Goal: Task Accomplishment & Management: Manage account settings

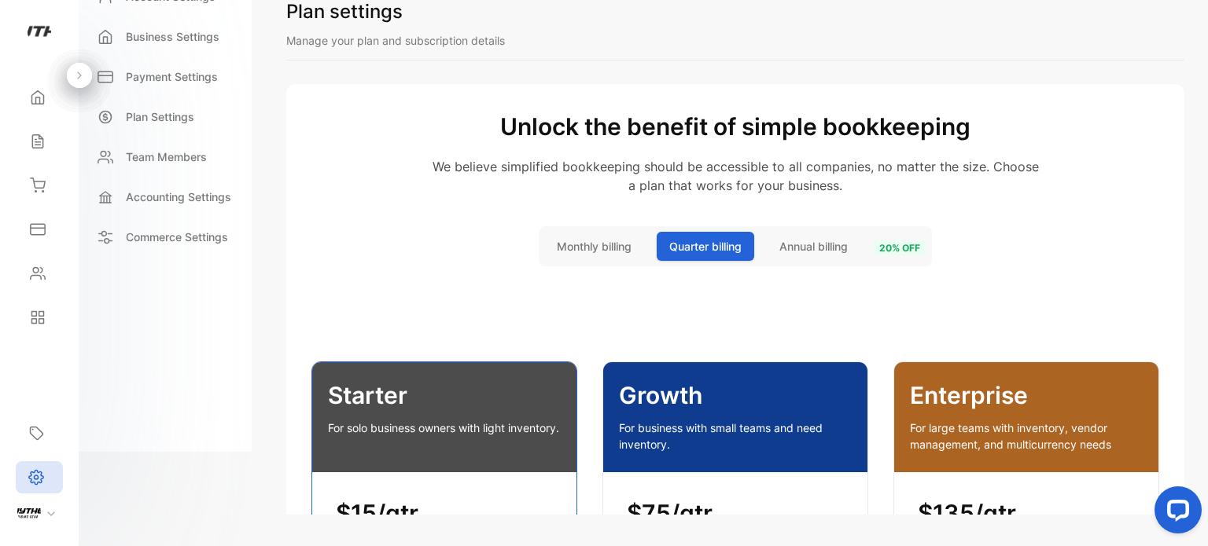
scroll to position [2273, 0]
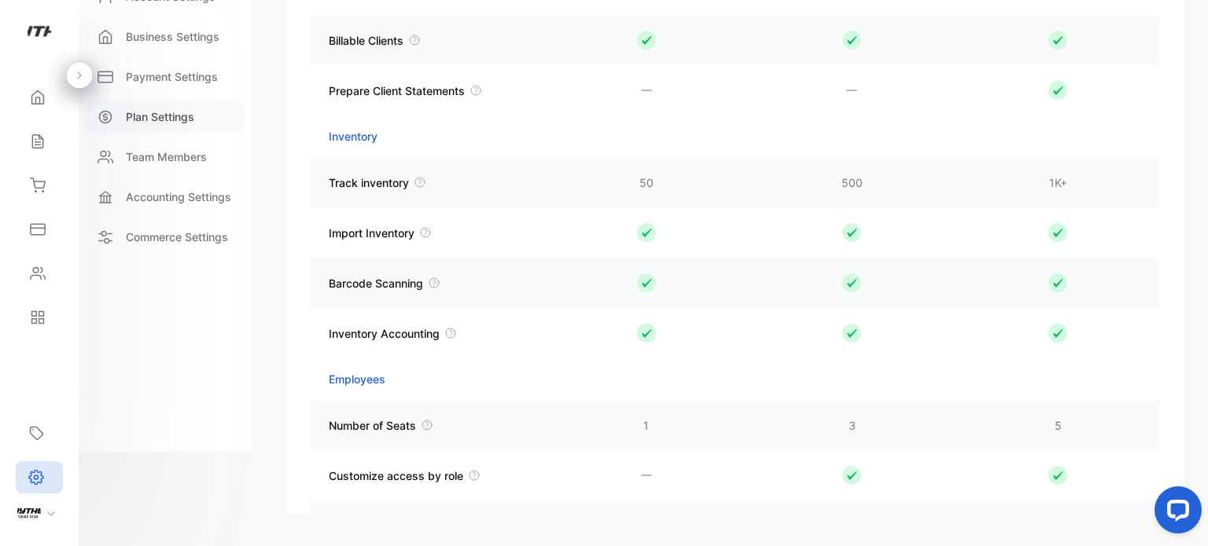
click at [164, 116] on p "Plan Settings" at bounding box center [160, 116] width 68 height 17
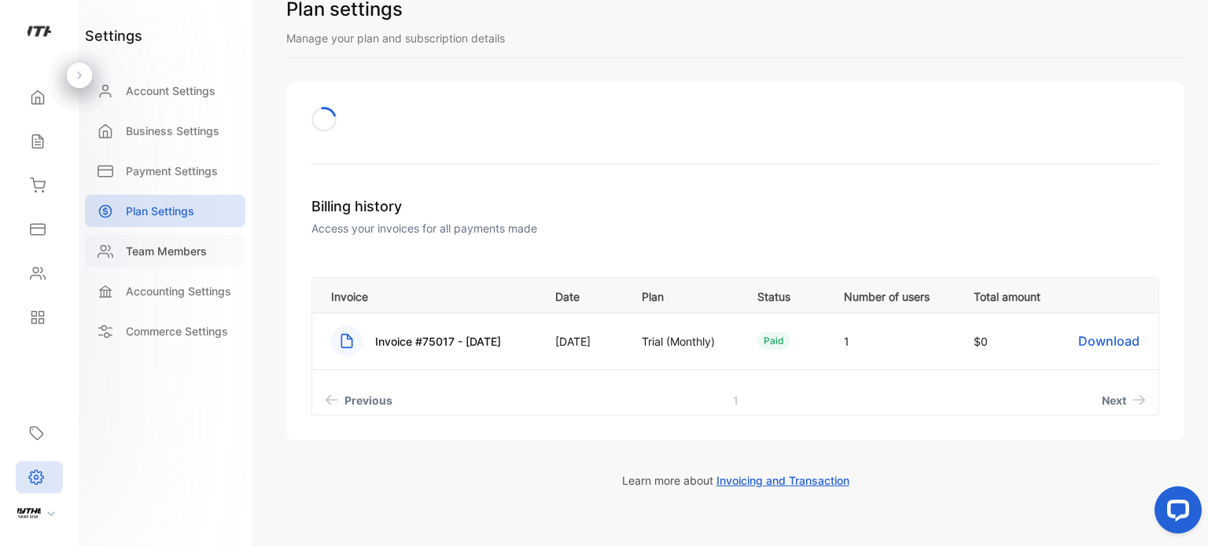
scroll to position [63, 0]
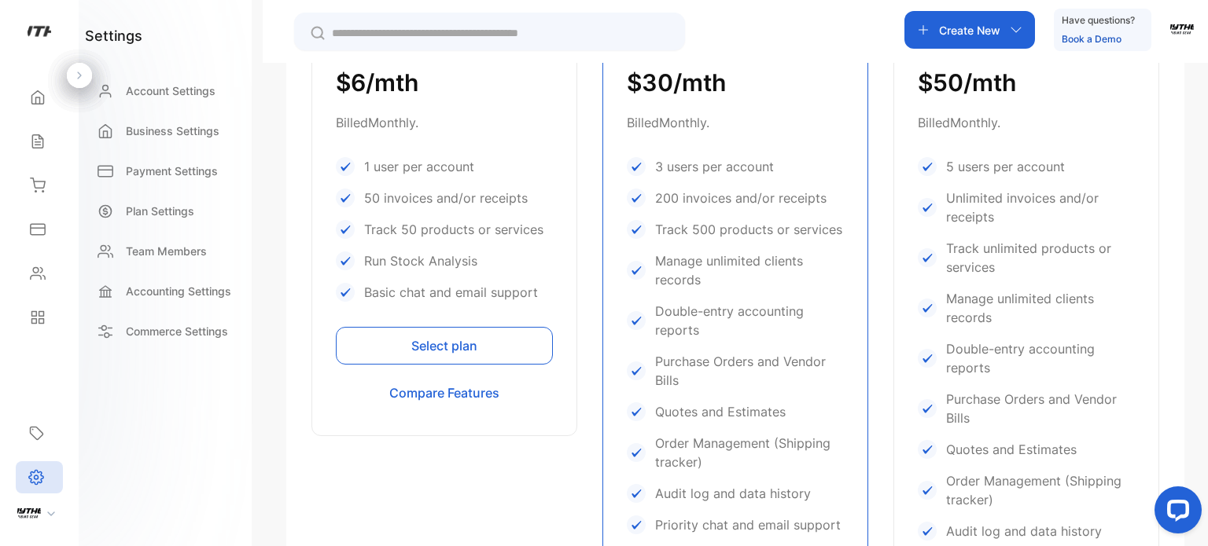
scroll to position [557, 0]
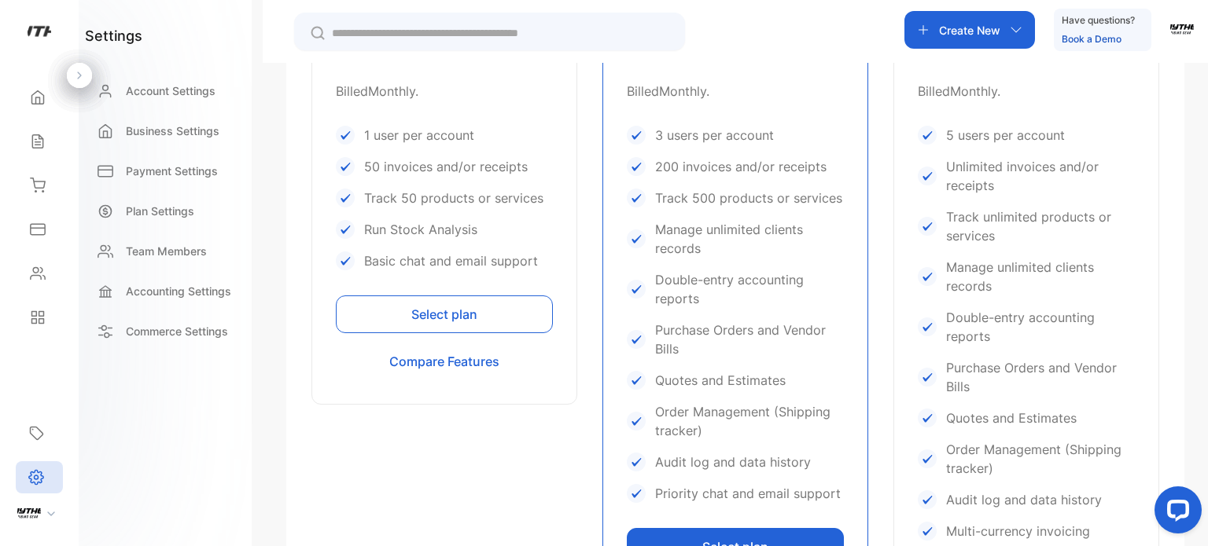
click at [434, 311] on button "Select plan" at bounding box center [444, 315] width 217 height 38
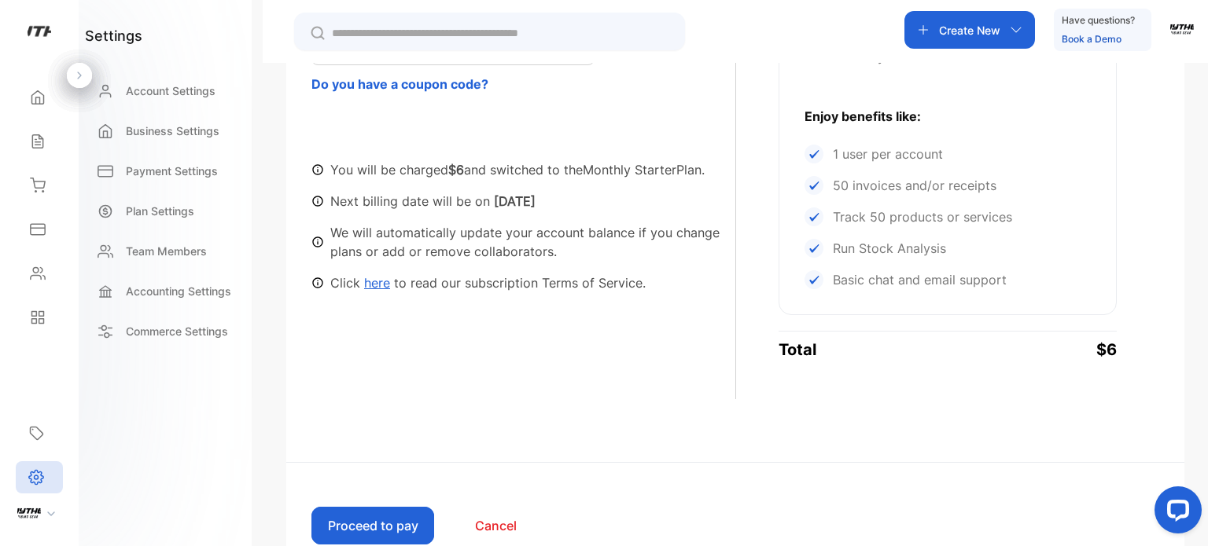
scroll to position [461, 0]
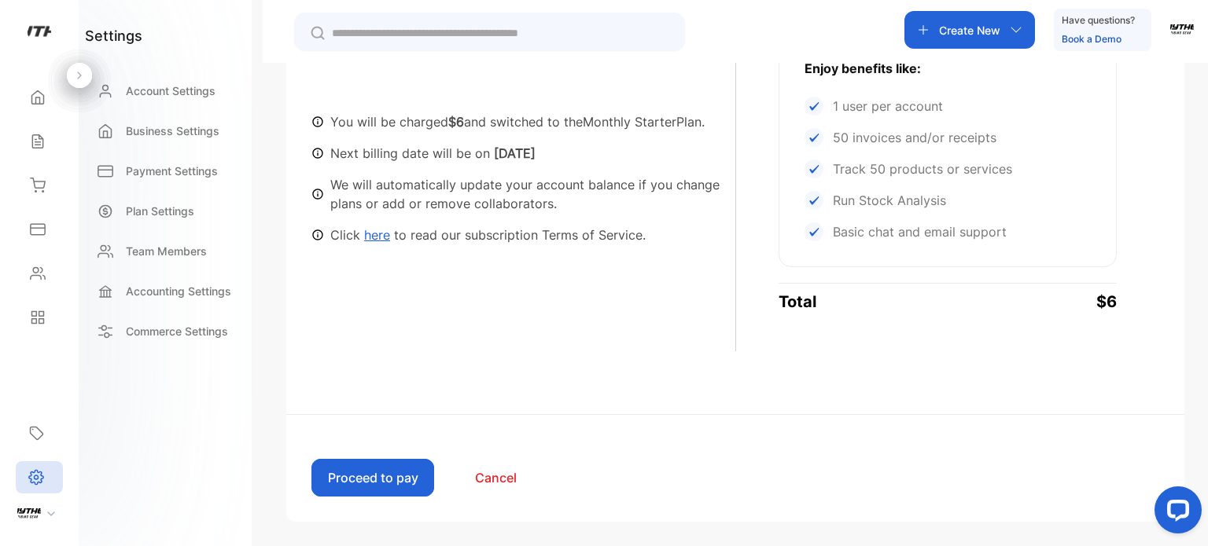
click at [371, 459] on button "Proceed to pay" at bounding box center [372, 478] width 123 height 38
click at [383, 474] on button "Proceed to pay" at bounding box center [372, 478] width 123 height 38
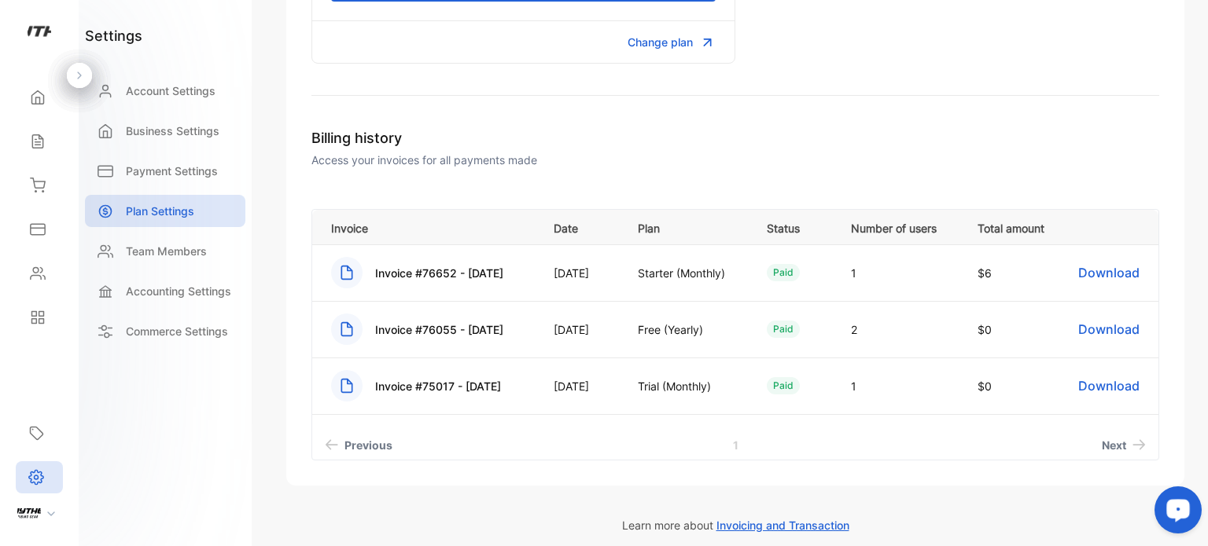
scroll to position [362, 0]
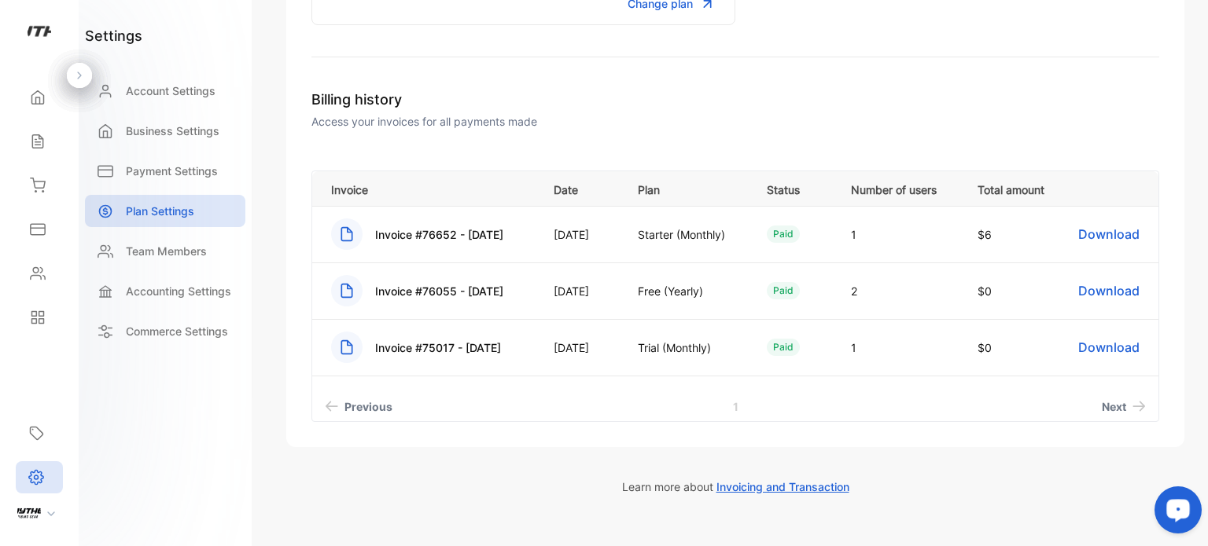
click at [1207, 323] on div "Plan settings Manage your plan and subscription details Account plans Pick an a…" at bounding box center [735, 273] width 945 height 546
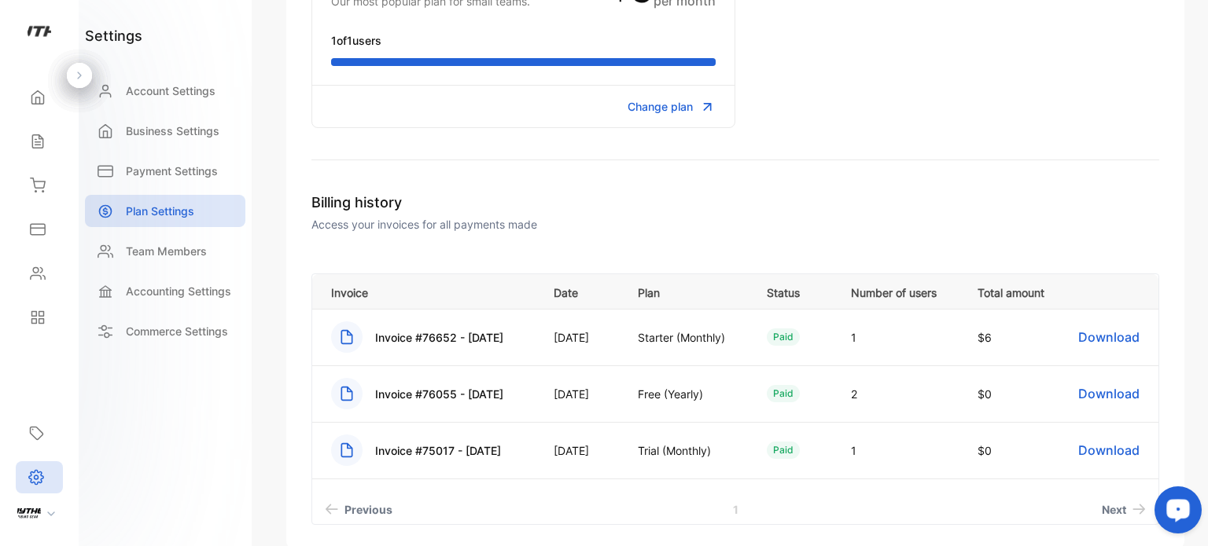
scroll to position [267, 0]
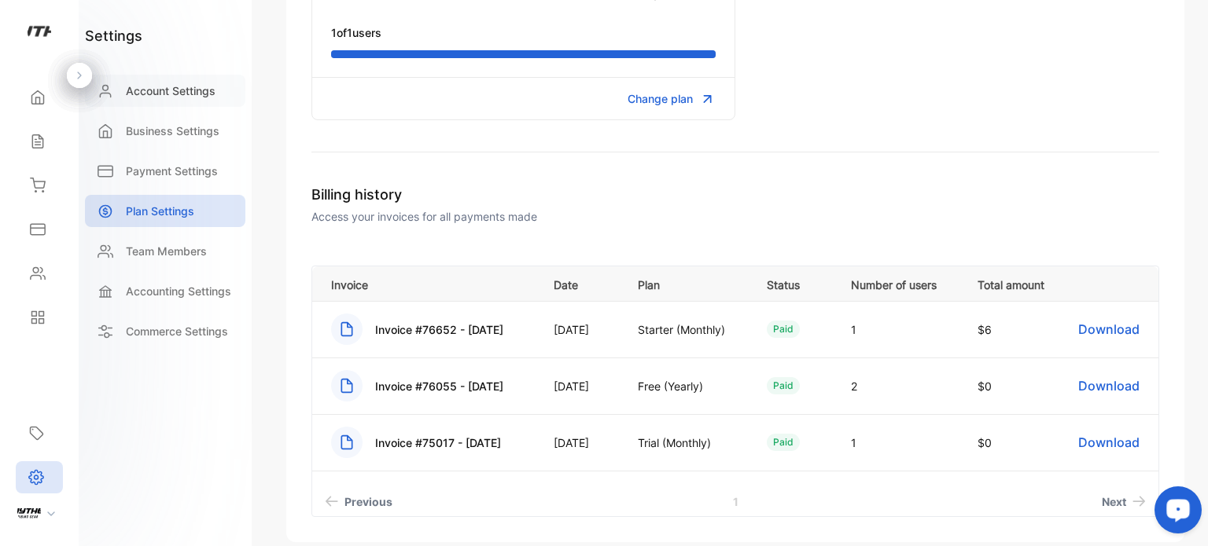
click at [161, 84] on p "Account Settings" at bounding box center [171, 91] width 90 height 17
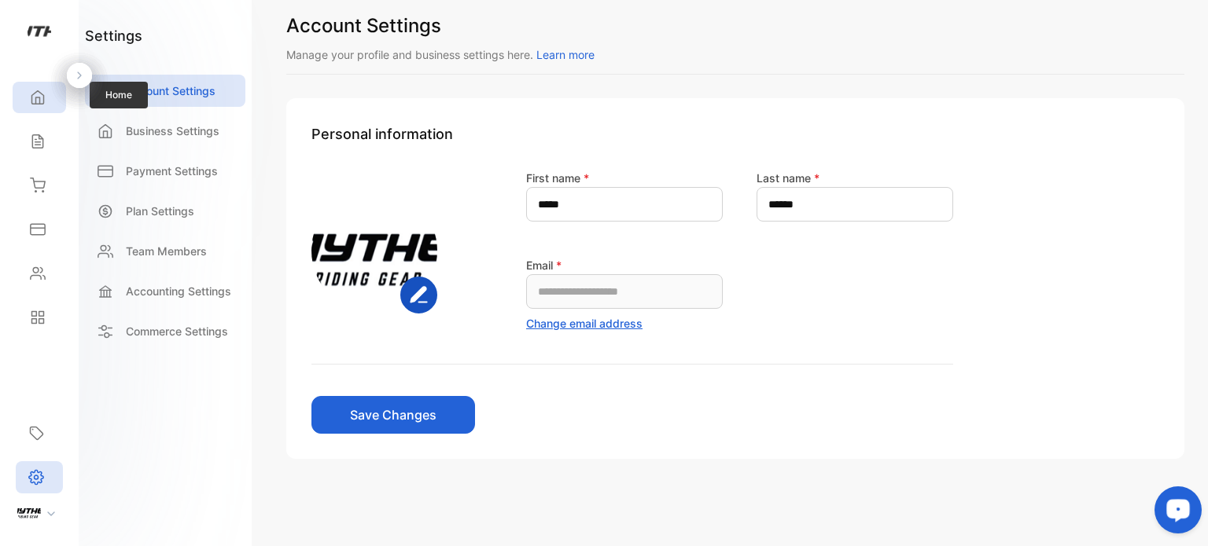
click at [46, 97] on div "Home" at bounding box center [39, 97] width 53 height 31
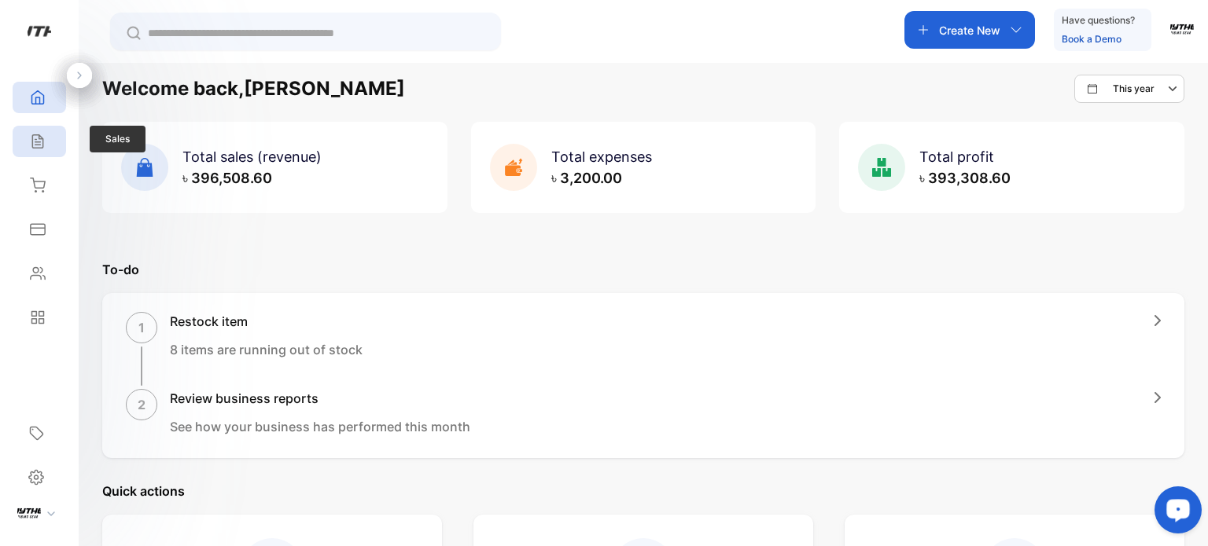
click at [37, 145] on icon at bounding box center [38, 142] width 16 height 16
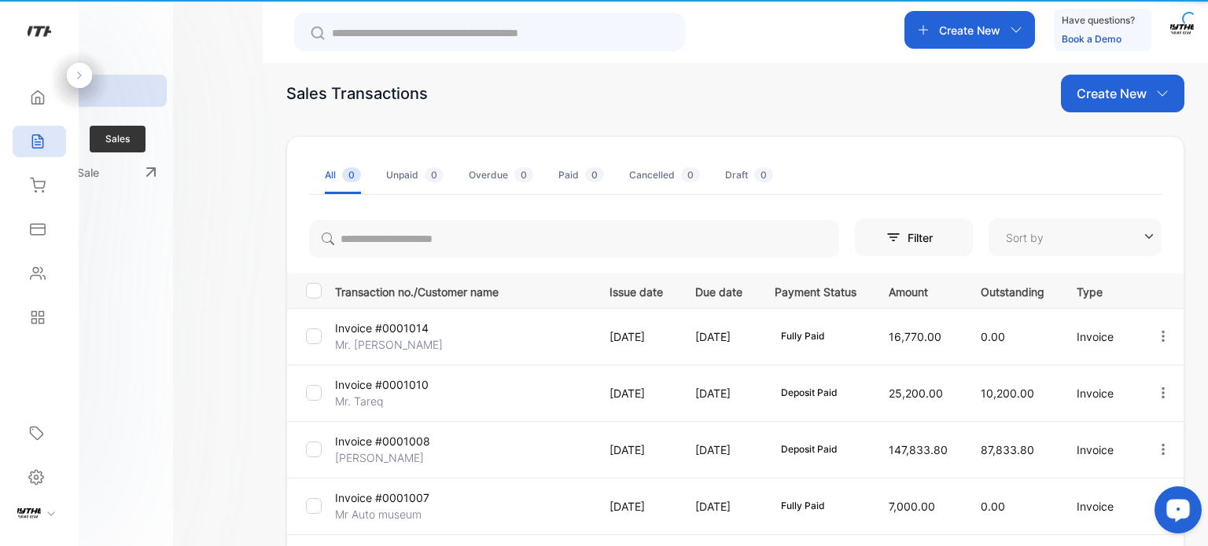
type input "**********"
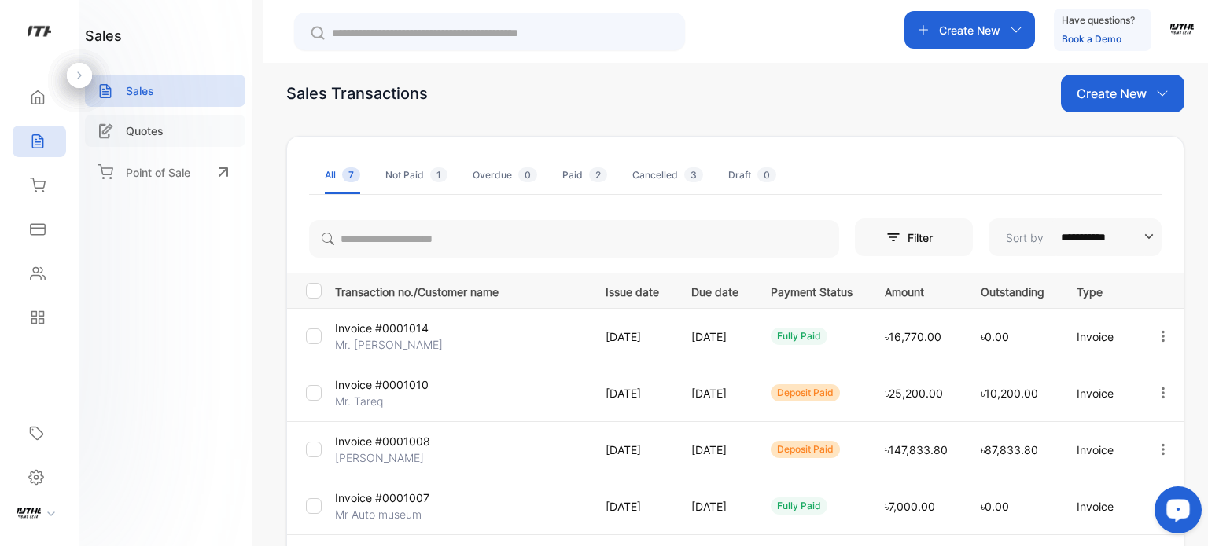
click at [157, 138] on p "Quotes" at bounding box center [145, 131] width 38 height 17
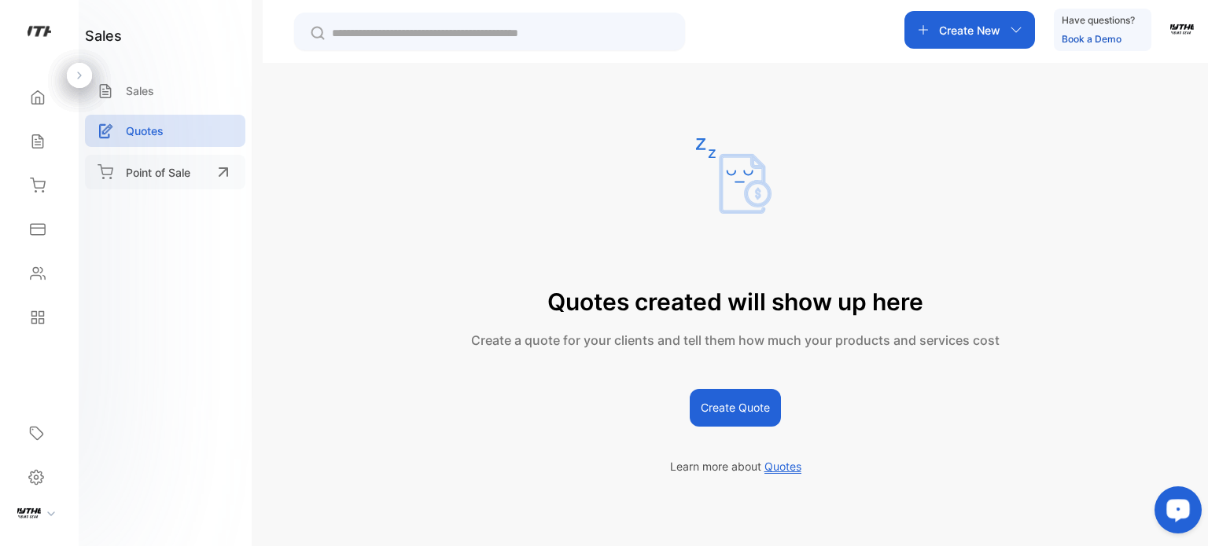
click at [161, 172] on p "Point of Sale" at bounding box center [158, 172] width 64 height 17
click at [30, 325] on icon at bounding box center [38, 318] width 16 height 16
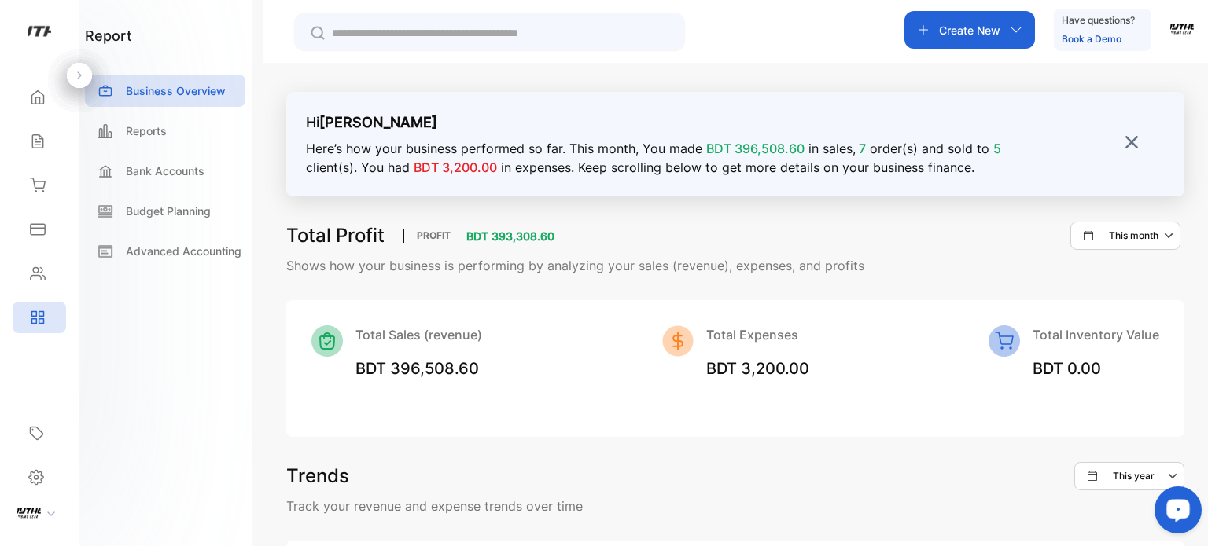
click at [150, 153] on div "Reports" at bounding box center [165, 135] width 160 height 40
click at [156, 170] on p "Bank Accounts" at bounding box center [165, 171] width 79 height 17
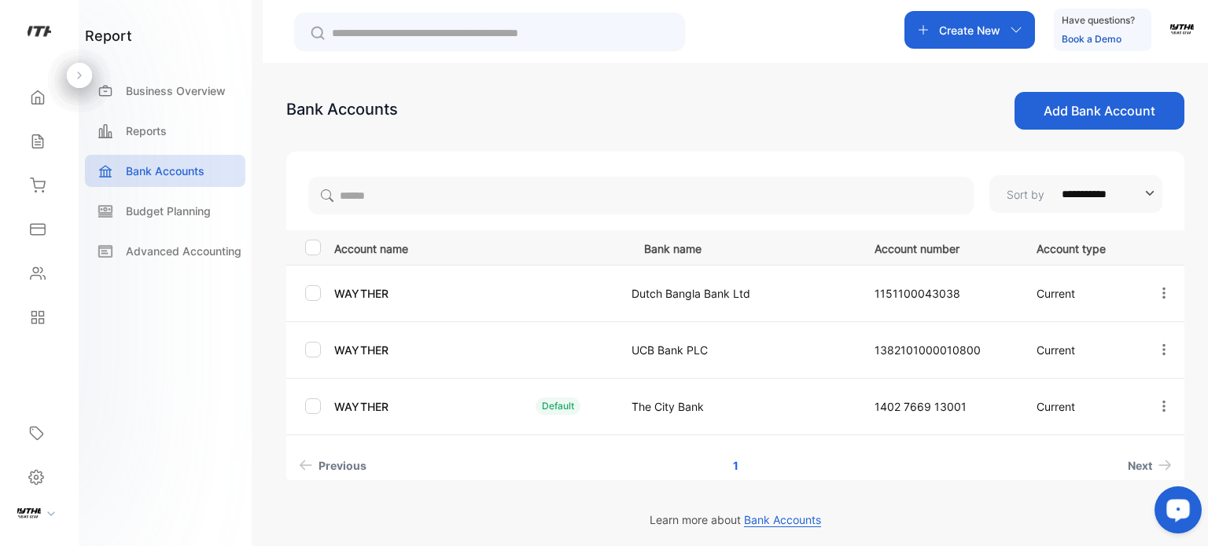
click at [1082, 123] on button "Add Bank Account" at bounding box center [1099, 111] width 170 height 38
click at [173, 219] on p "Budget Planning" at bounding box center [168, 211] width 85 height 17
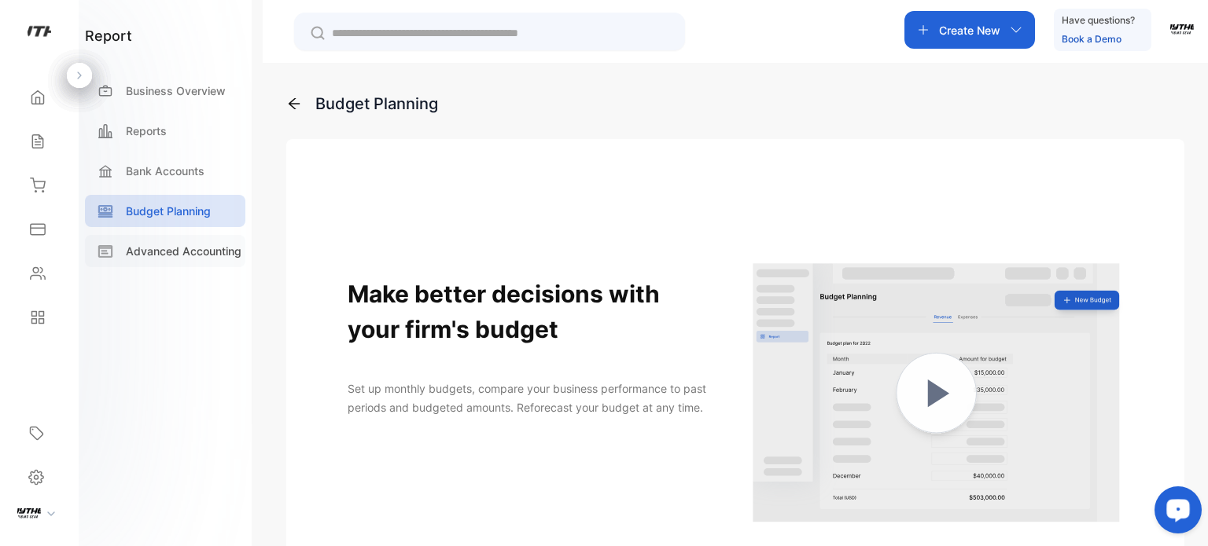
click at [177, 257] on p "Advanced Accounting" at bounding box center [184, 251] width 116 height 17
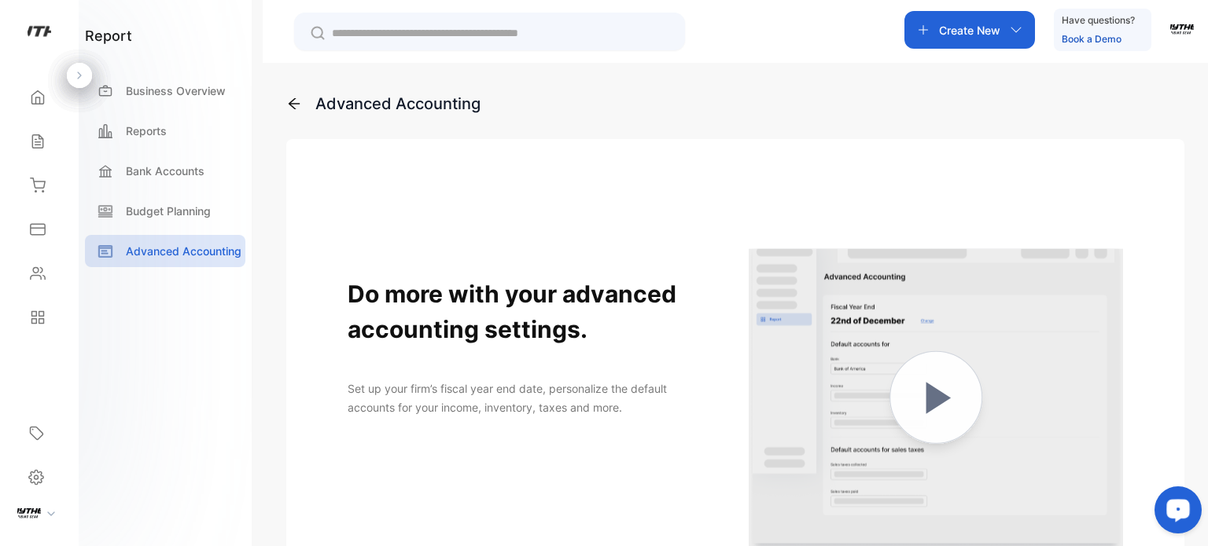
click at [291, 96] on icon at bounding box center [294, 104] width 16 height 16
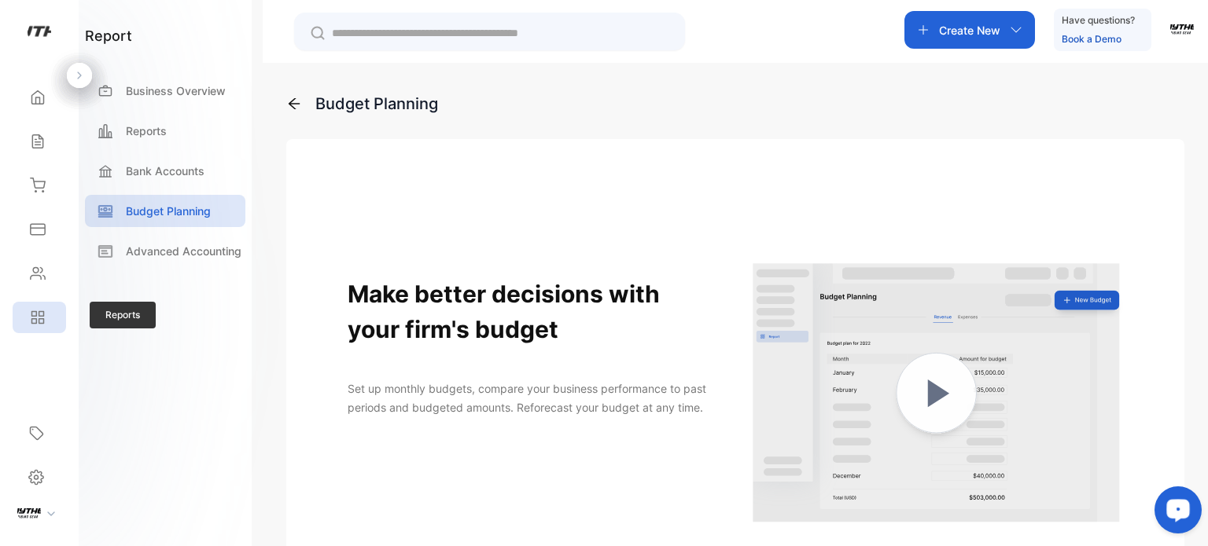
click at [32, 314] on icon at bounding box center [38, 318] width 16 height 16
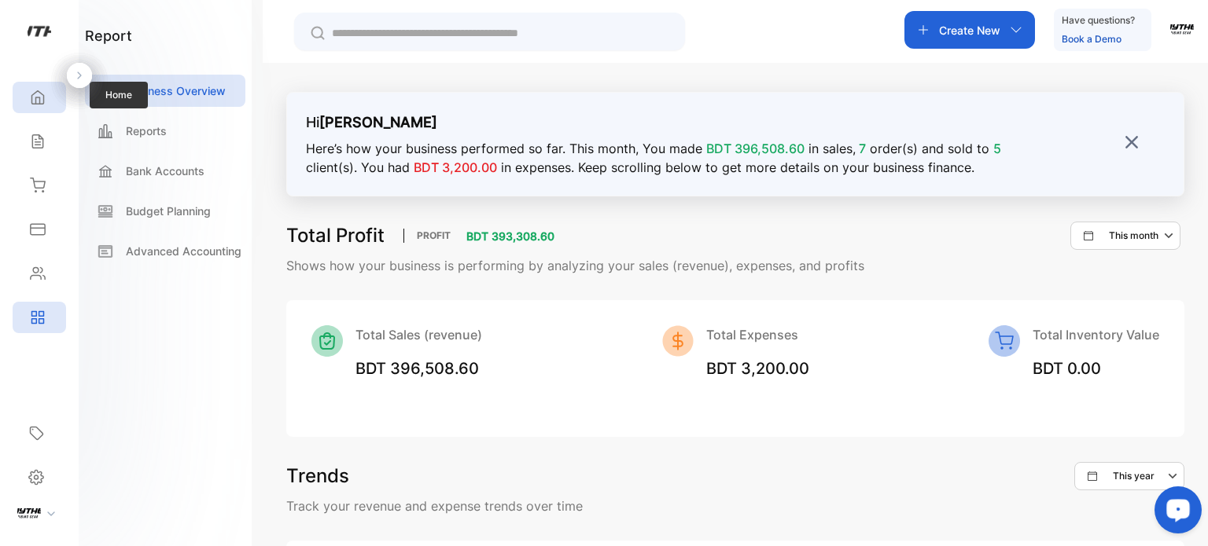
click at [44, 109] on div "Home" at bounding box center [39, 97] width 53 height 31
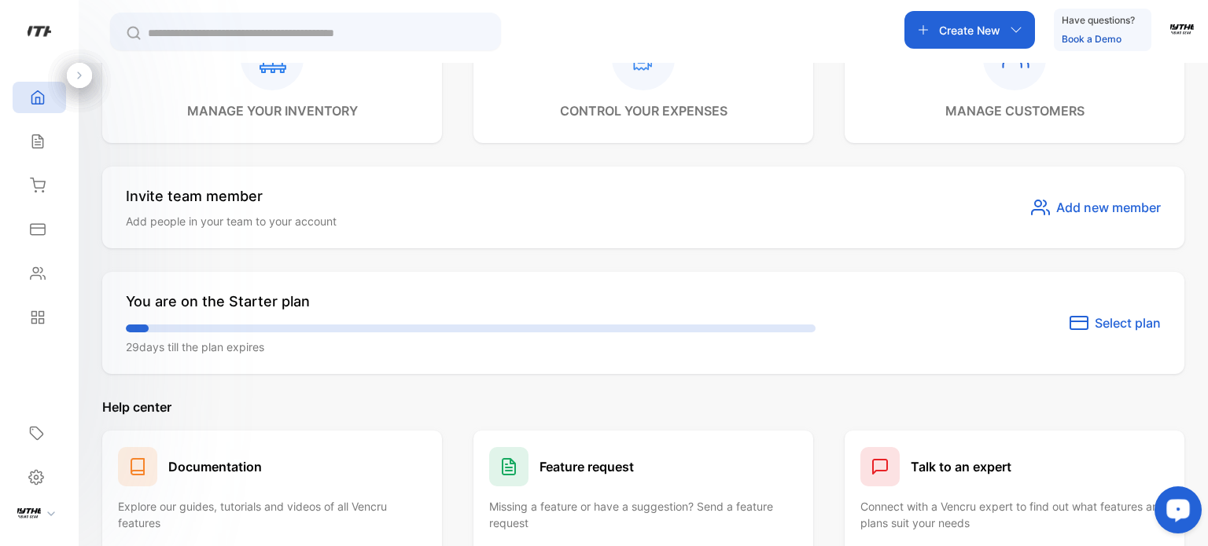
scroll to position [852, 0]
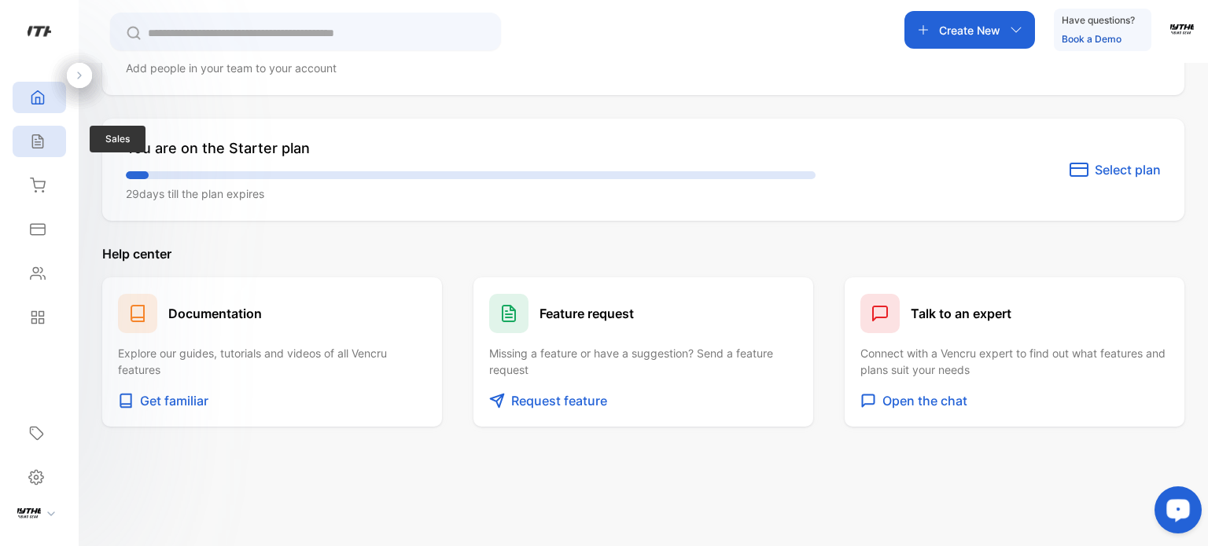
click at [53, 128] on div "Sales" at bounding box center [39, 141] width 53 height 31
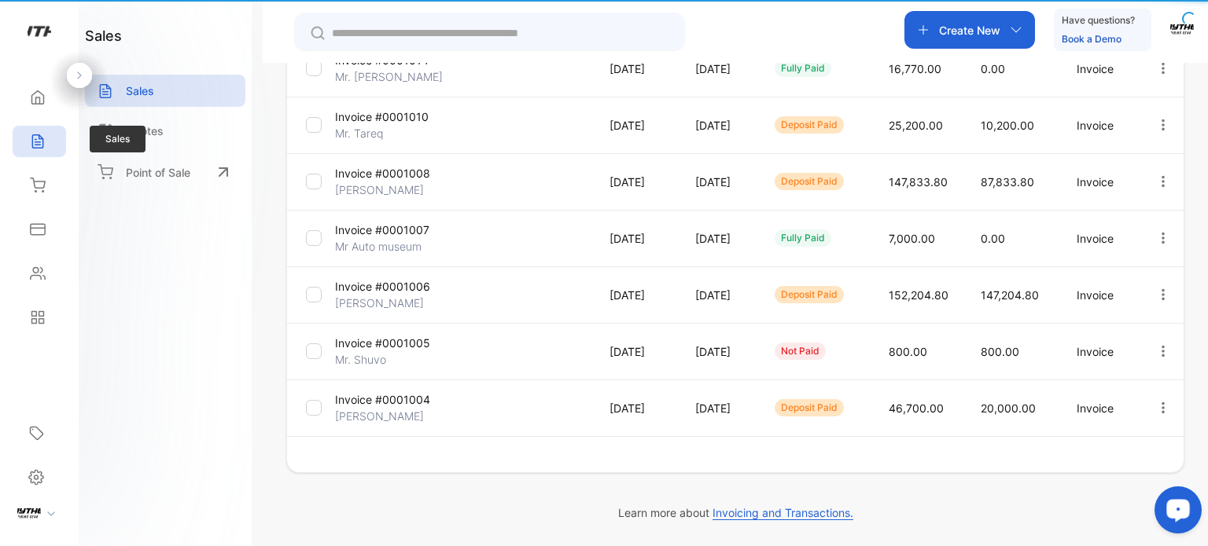
type input "**********"
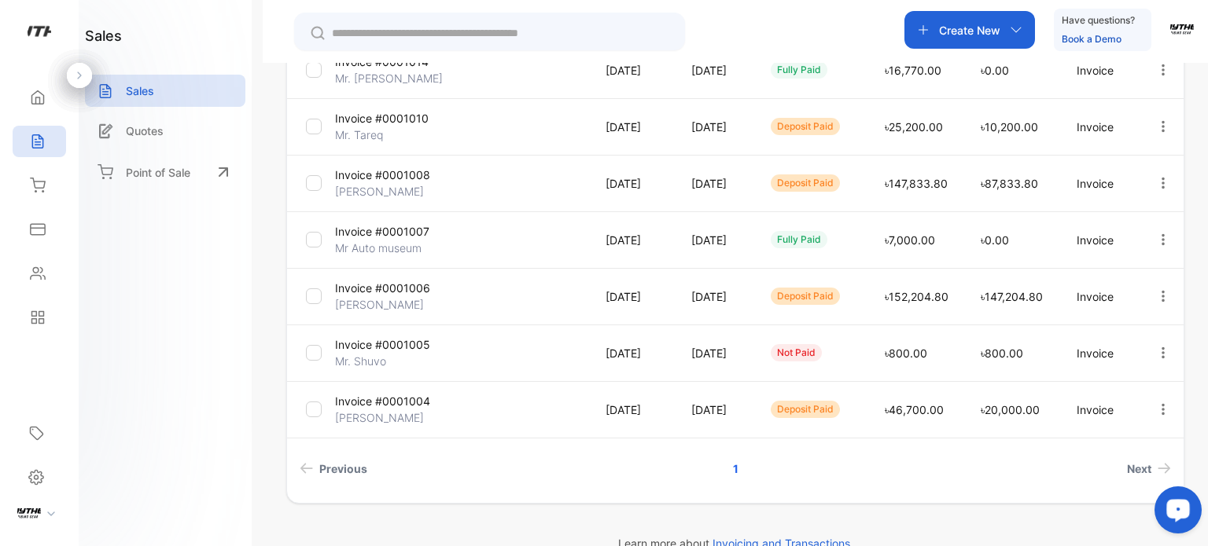
scroll to position [313, 0]
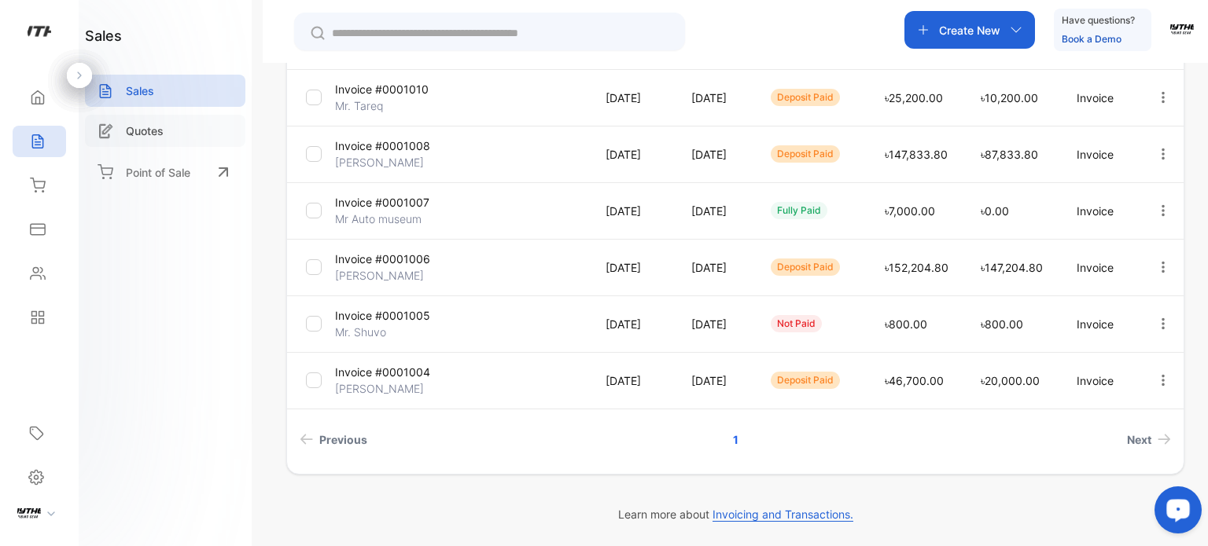
click at [142, 115] on div "Quotes" at bounding box center [165, 131] width 160 height 32
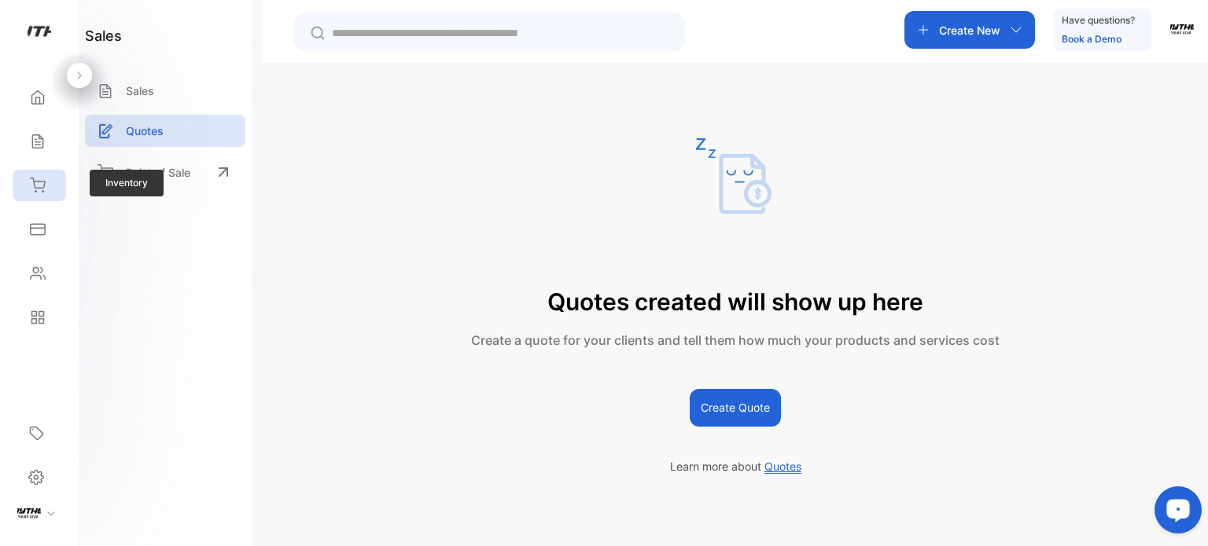
click at [42, 191] on icon at bounding box center [38, 184] width 14 height 13
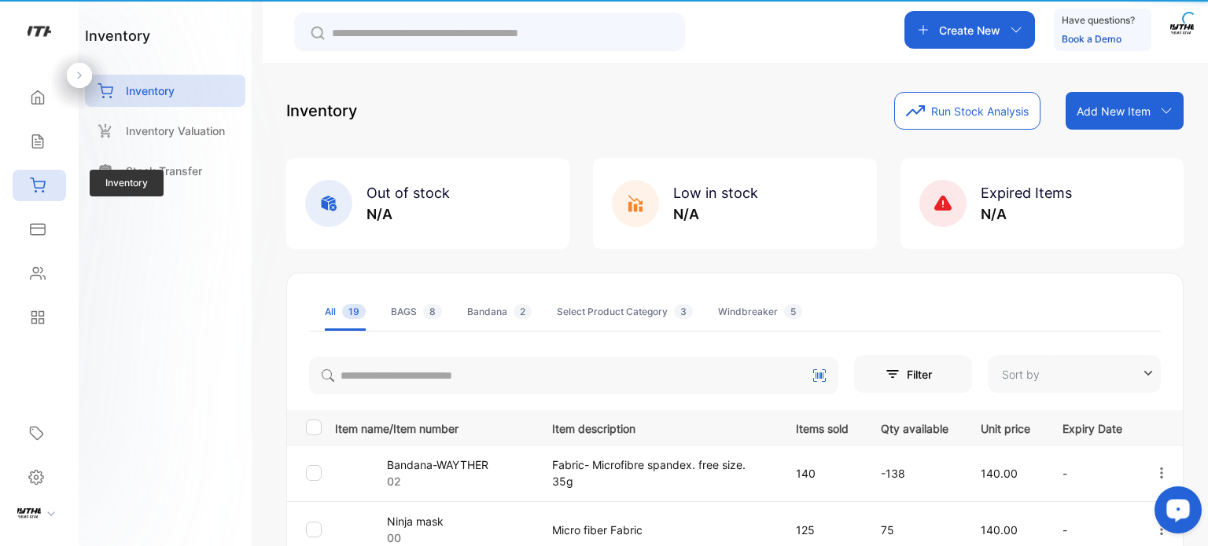
type input "**********"
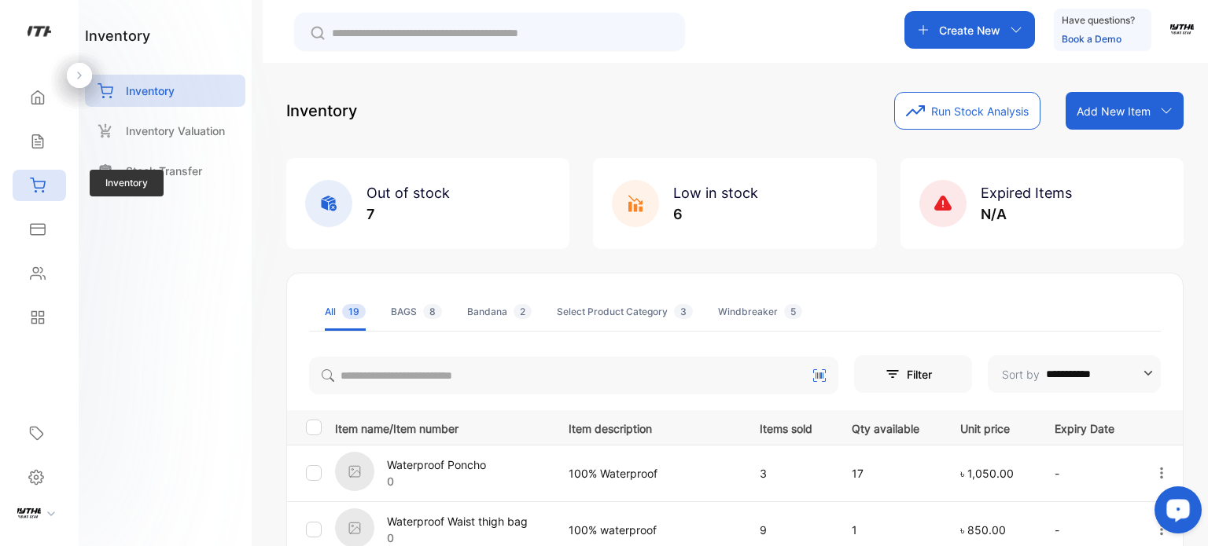
click at [47, 194] on div "Inventory" at bounding box center [39, 185] width 53 height 31
click at [1126, 109] on p "Add New Item" at bounding box center [1113, 111] width 74 height 17
click at [783, 92] on div "Inventory Run Stock Analysis Add New Item Add item manually Import item Scan ba…" at bounding box center [734, 111] width 897 height 38
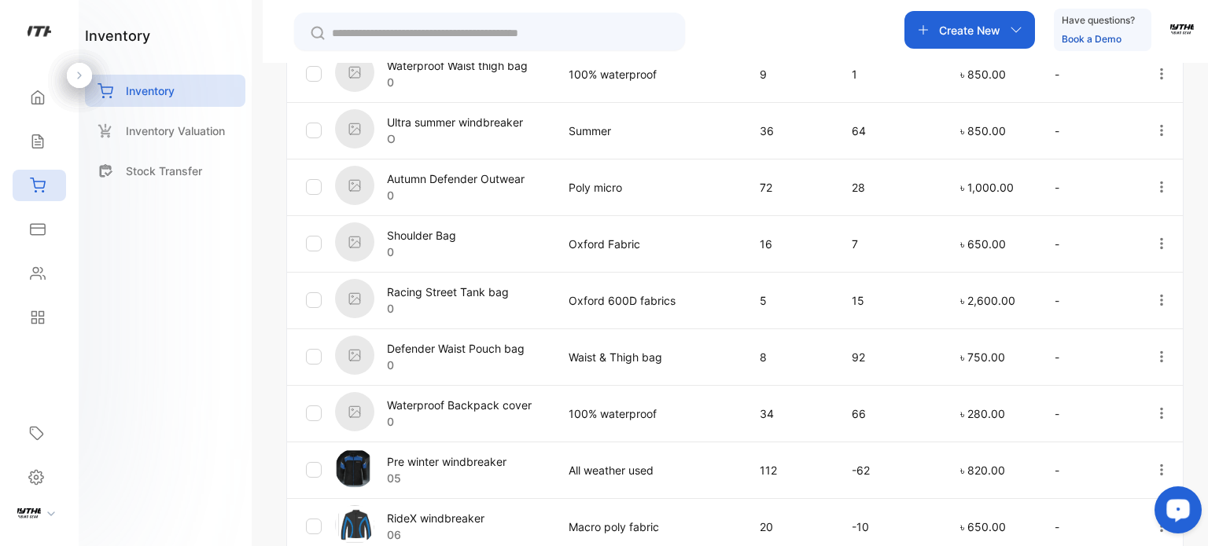
scroll to position [440, 0]
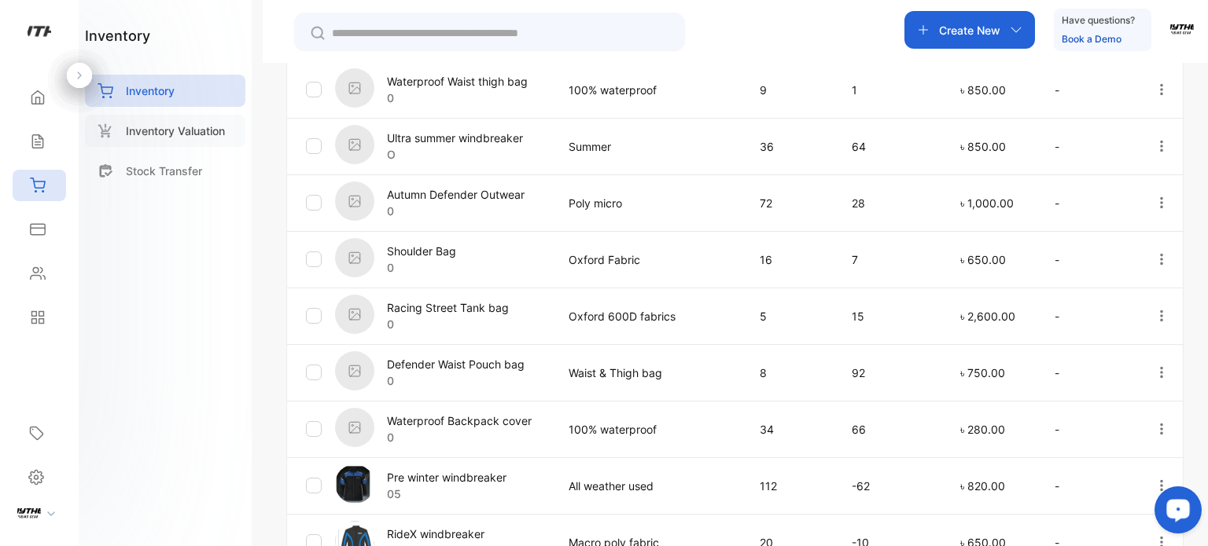
click at [211, 140] on div "Inventory Valuation" at bounding box center [165, 131] width 160 height 32
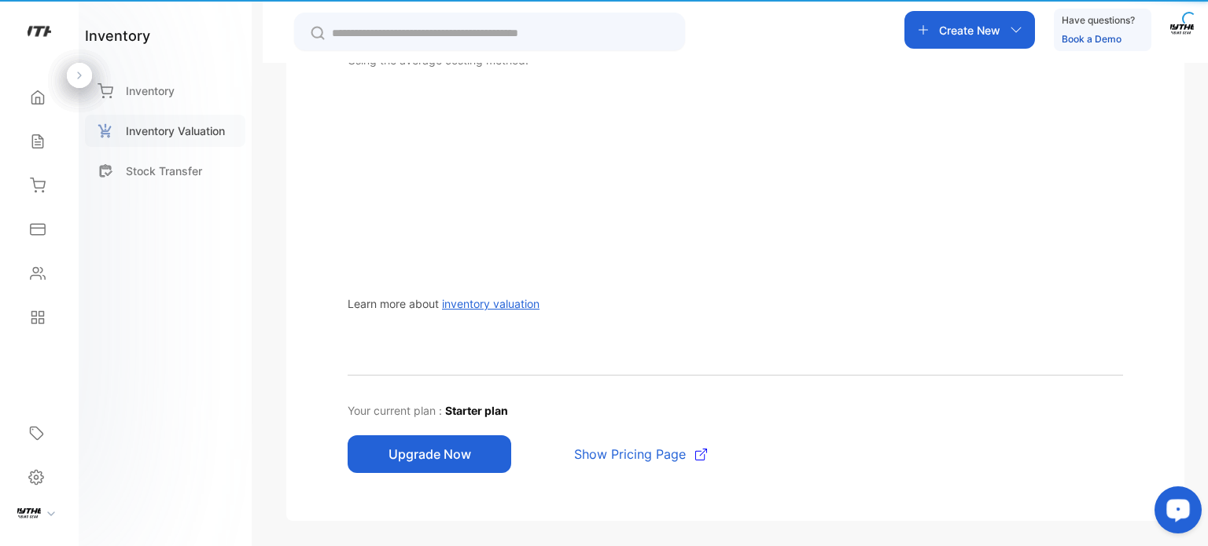
scroll to position [355, 0]
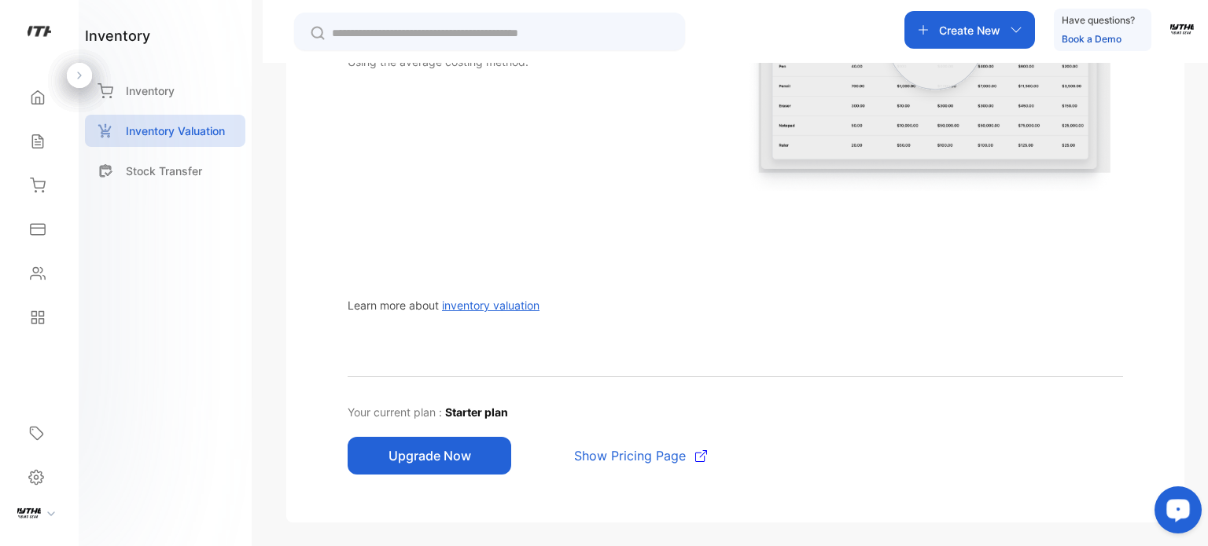
drag, startPoint x: 459, startPoint y: 461, endPoint x: 462, endPoint y: 483, distance: 21.5
click at [462, 483] on div "Automate your inventory accounting With Vencru's accounting and inventory manag…" at bounding box center [735, 165] width 851 height 668
click at [458, 447] on button "Upgrade Now" at bounding box center [429, 456] width 164 height 38
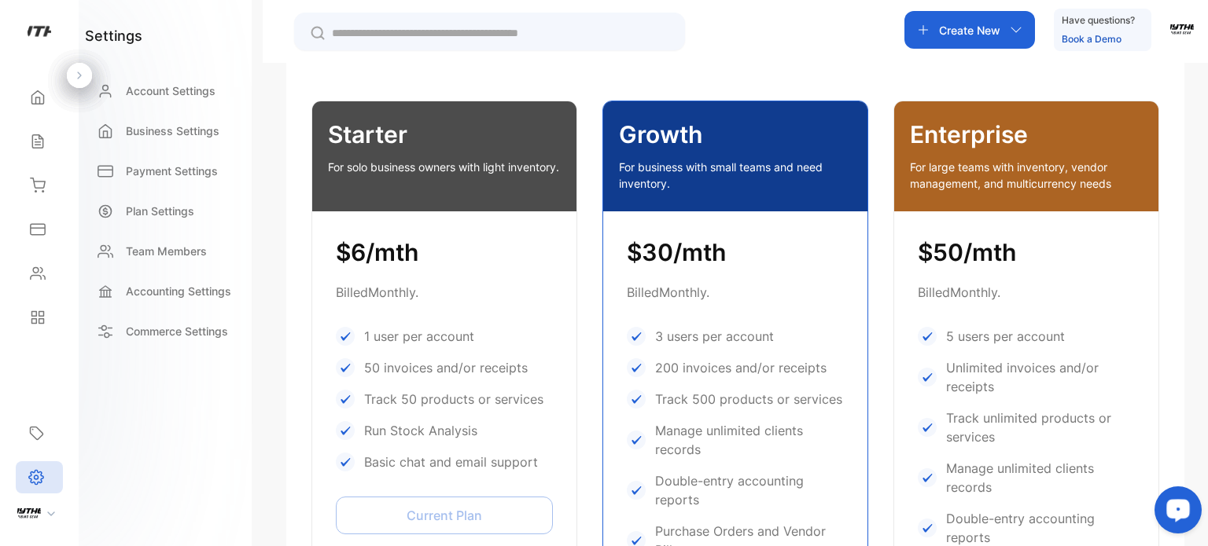
click at [452, 160] on p "For solo business owners with light inventory." at bounding box center [444, 167] width 233 height 17
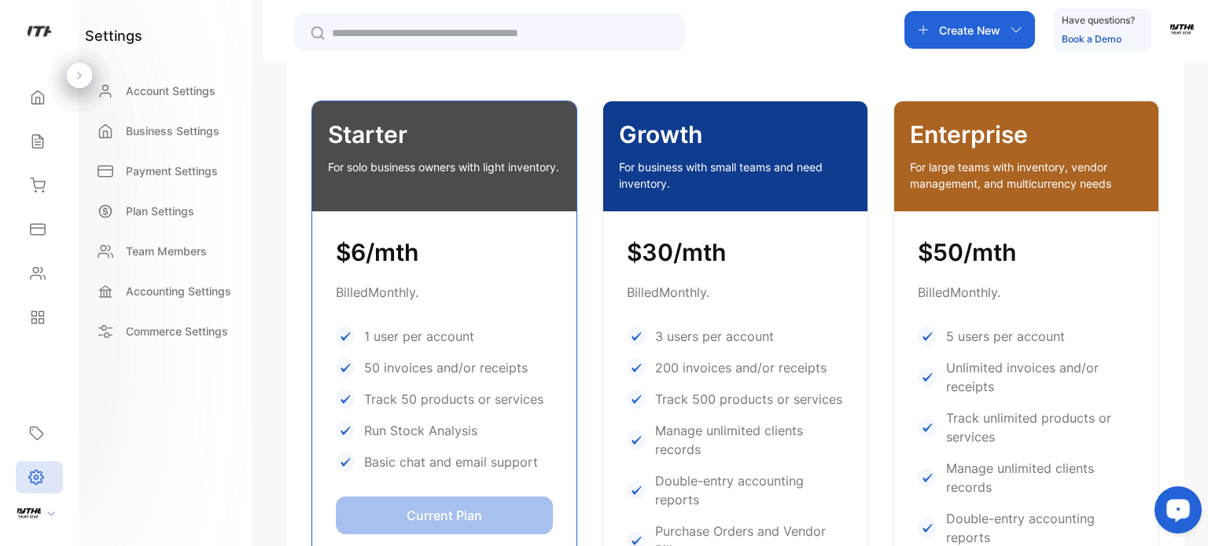
click at [1186, 81] on div "Plan settings Manage your plan and subscription details Unlock the benefit of s…" at bounding box center [735, 336] width 945 height 546
drag, startPoint x: 110, startPoint y: 33, endPoint x: 0, endPoint y: 5, distance: 113.6
click at [109, 33] on h1 "settings" at bounding box center [113, 35] width 57 height 21
click at [41, 516] on div at bounding box center [43, 514] width 69 height 28
click at [52, 472] on div "Settings" at bounding box center [39, 477] width 47 height 32
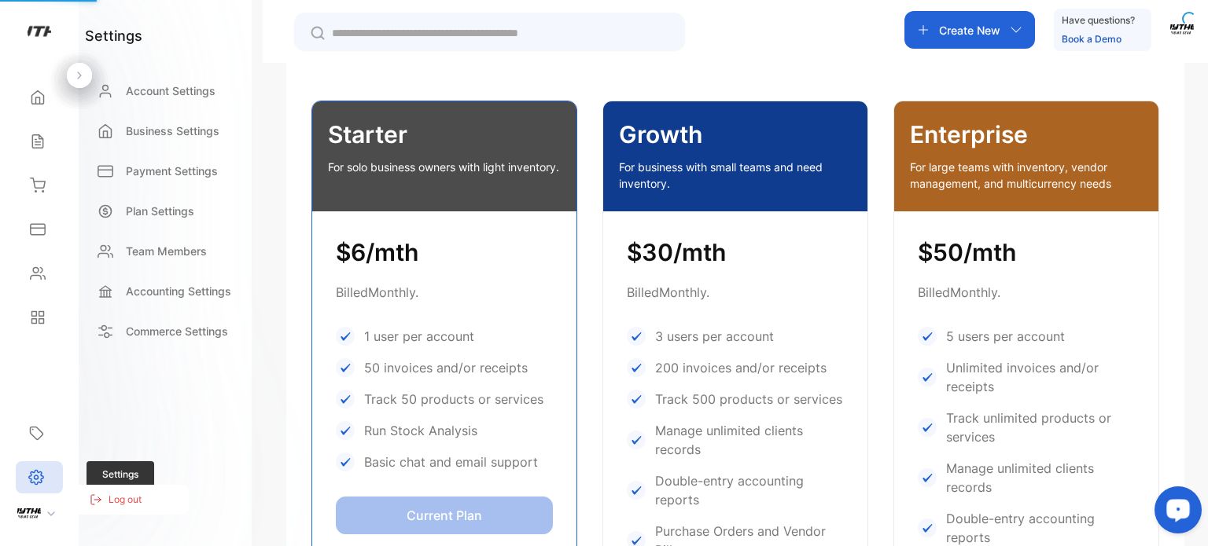
scroll to position [17, 0]
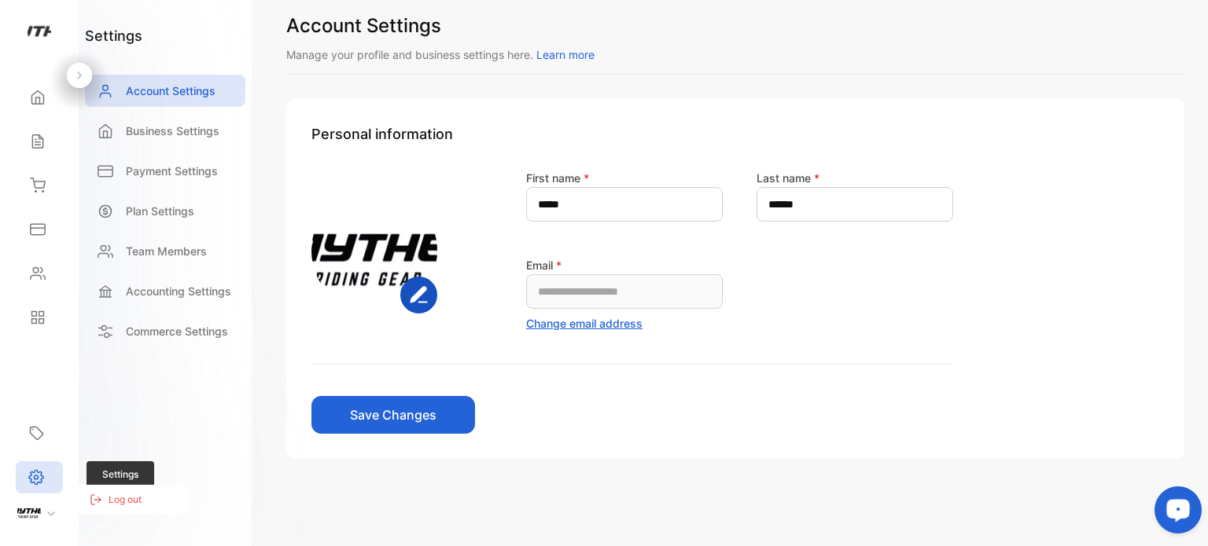
click at [52, 472] on div "Settings" at bounding box center [39, 477] width 47 height 32
click at [173, 116] on div "Business Settings" at bounding box center [165, 131] width 160 height 32
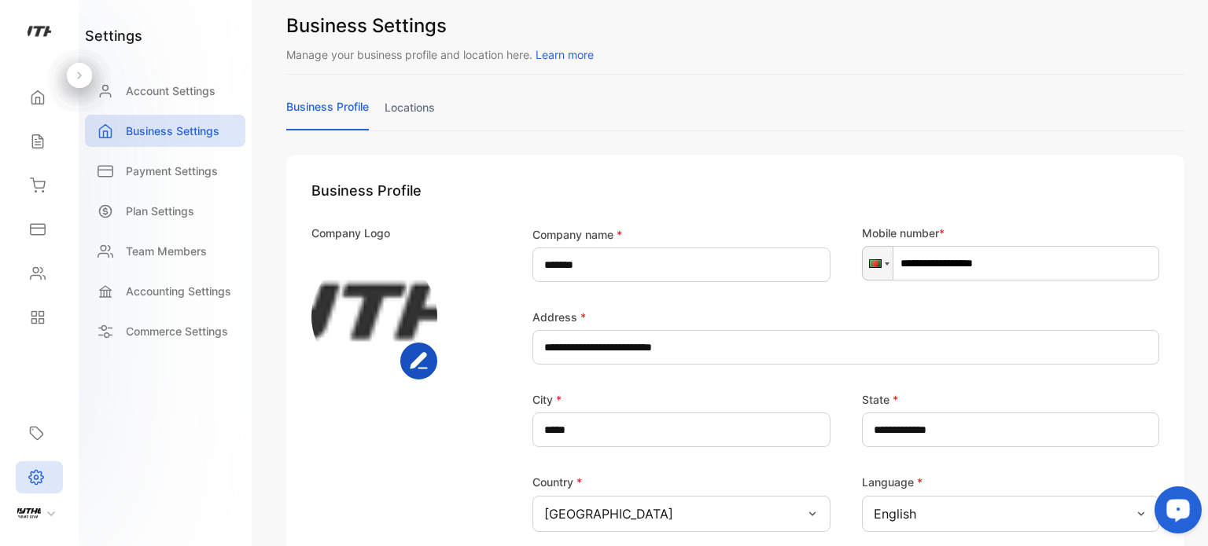
click at [395, 104] on link "locations" at bounding box center [409, 114] width 50 height 31
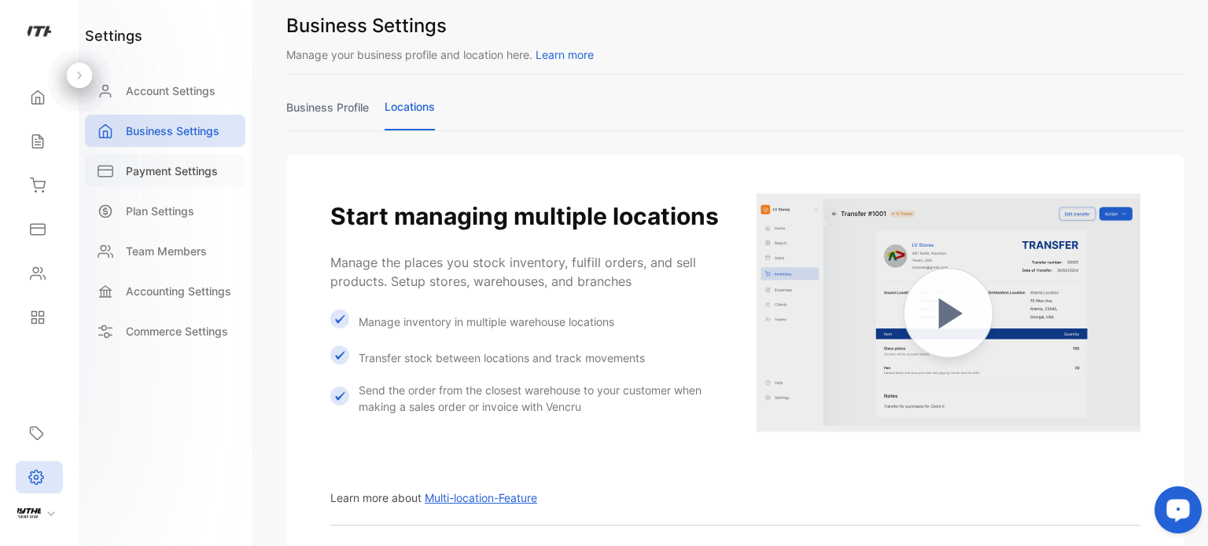
click at [163, 175] on p "Payment Settings" at bounding box center [172, 171] width 92 height 17
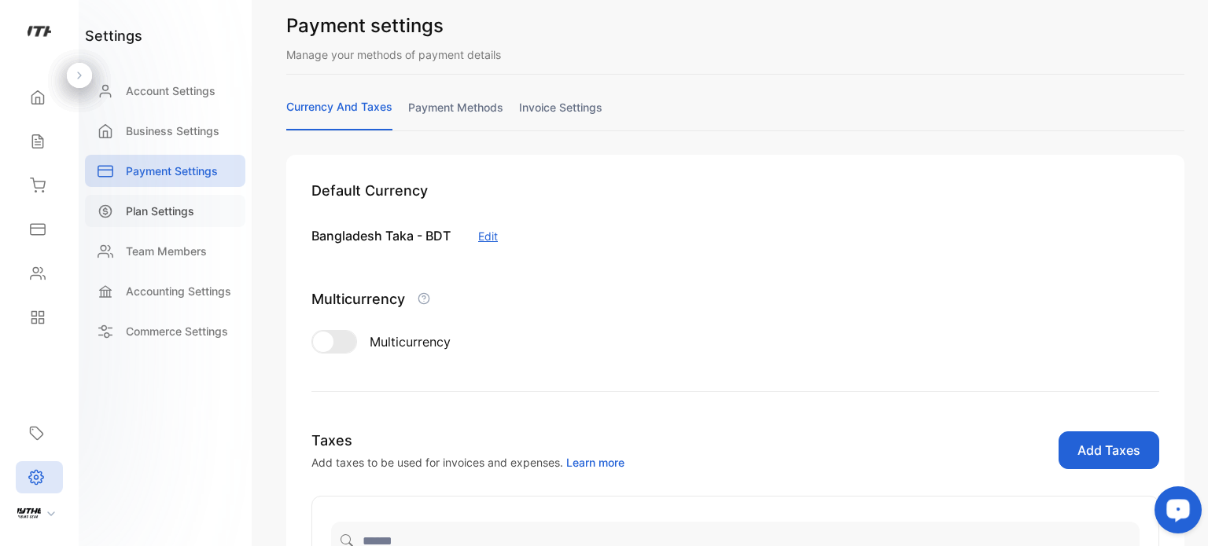
click at [171, 200] on div "Plan Settings" at bounding box center [165, 211] width 160 height 32
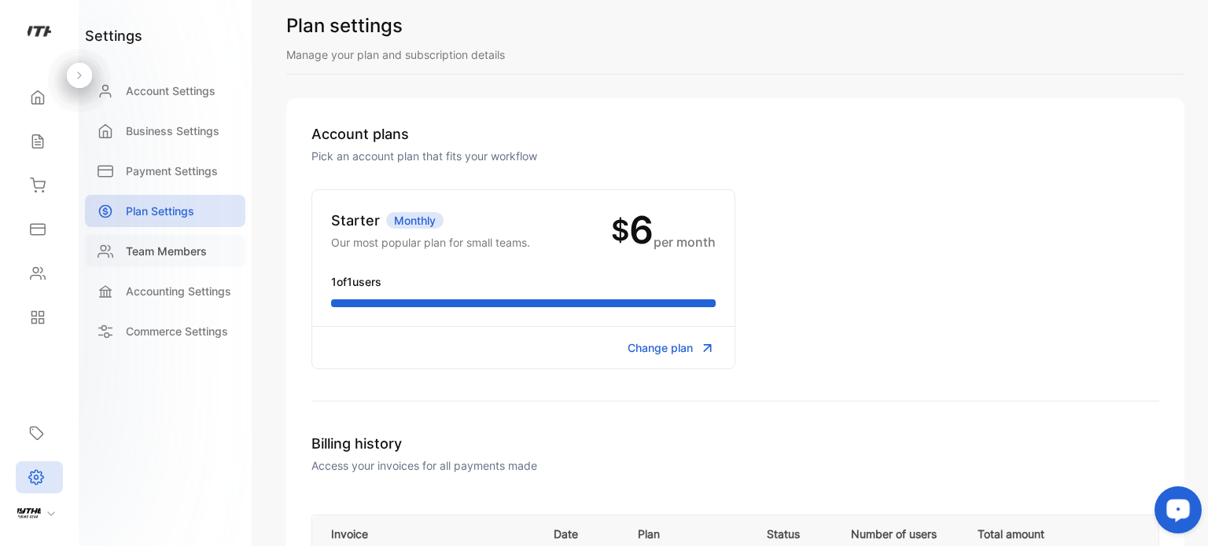
click at [183, 250] on p "Team Members" at bounding box center [166, 251] width 81 height 17
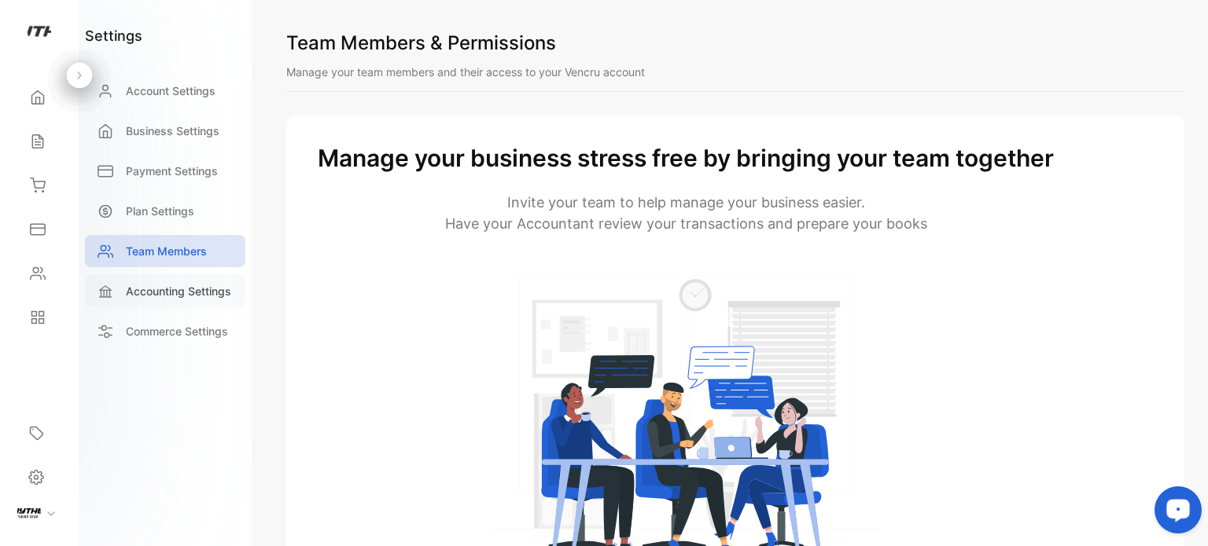
click at [214, 291] on p "Accounting Settings" at bounding box center [178, 291] width 105 height 17
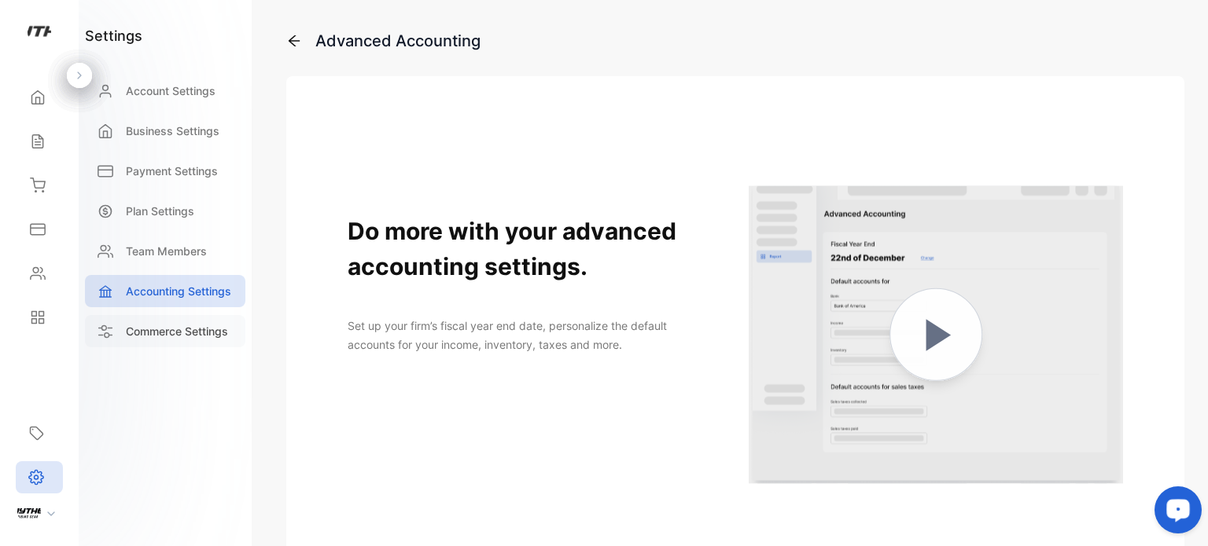
click at [182, 334] on p "Commerce Settings" at bounding box center [177, 331] width 102 height 17
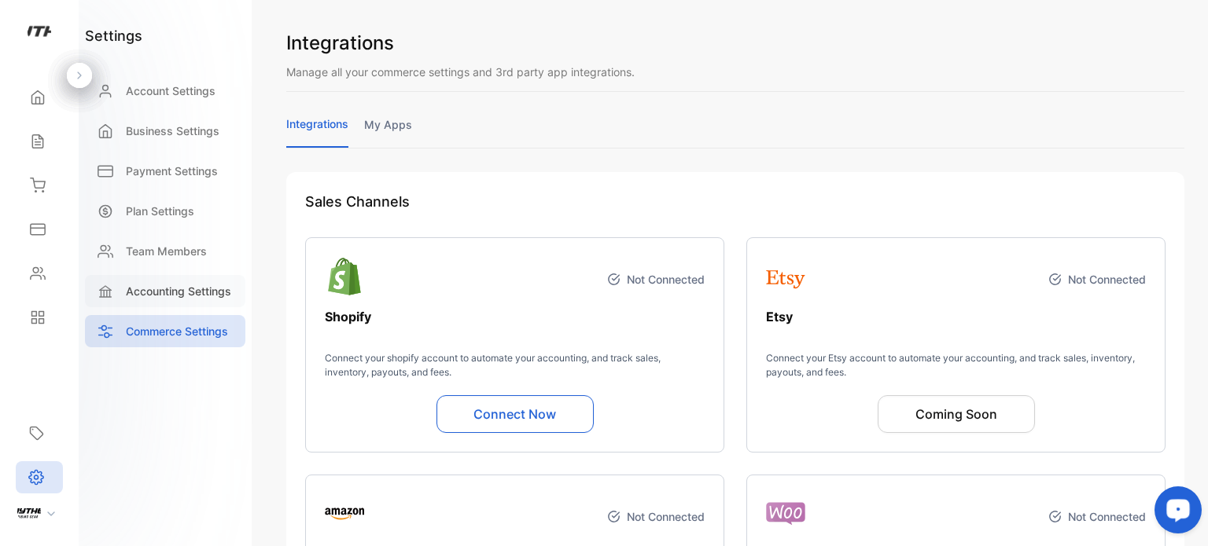
click at [172, 296] on p "Accounting Settings" at bounding box center [178, 291] width 105 height 17
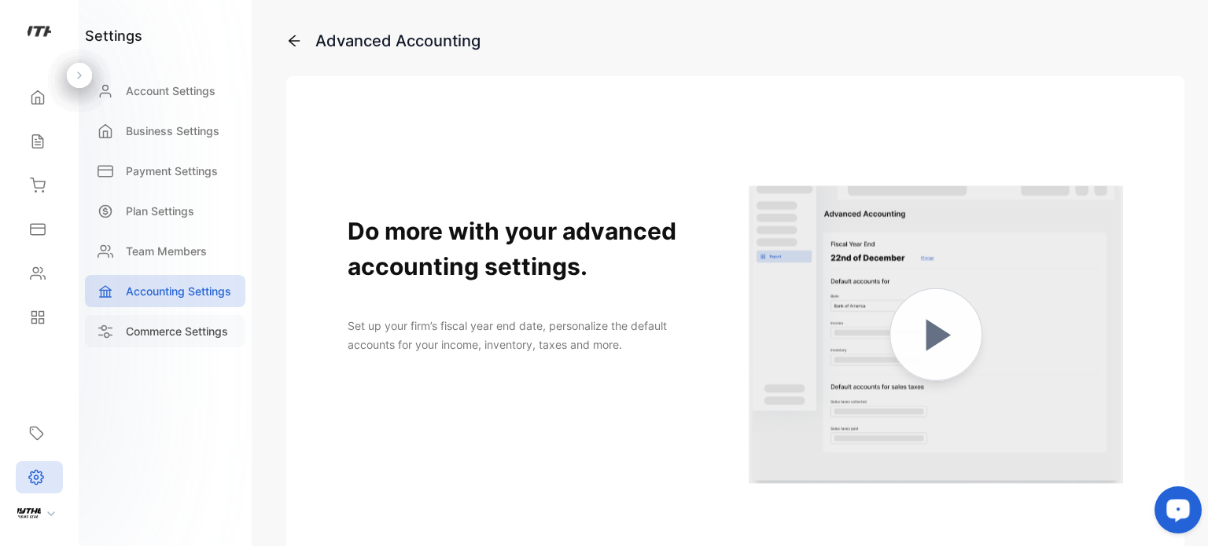
click at [167, 324] on p "Commerce Settings" at bounding box center [177, 331] width 102 height 17
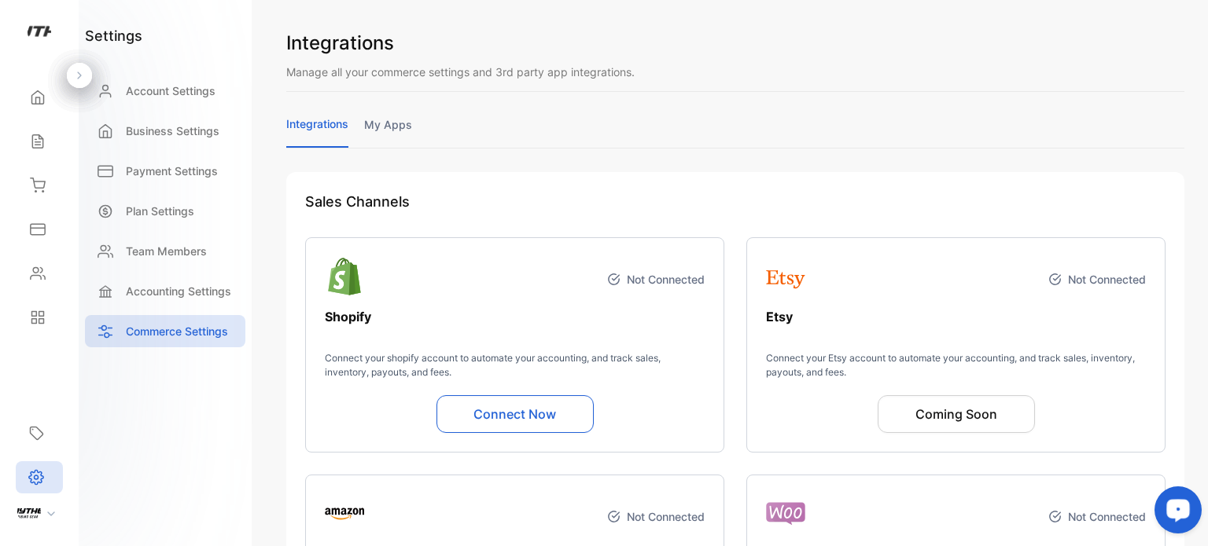
click at [384, 118] on link "my apps" at bounding box center [388, 131] width 48 height 31
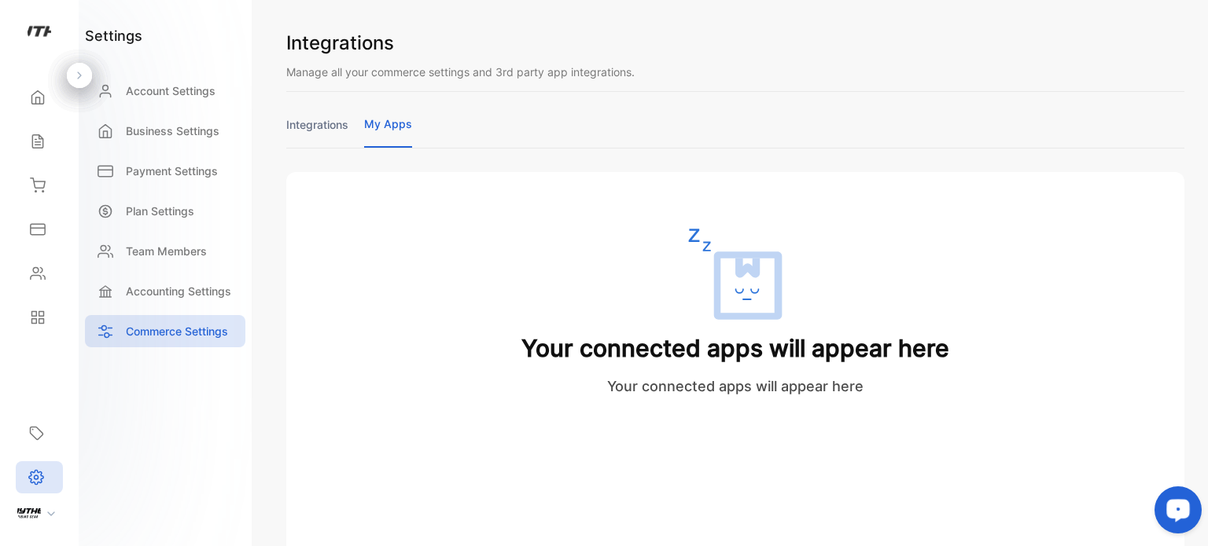
click at [384, 118] on link "my apps" at bounding box center [388, 132] width 48 height 32
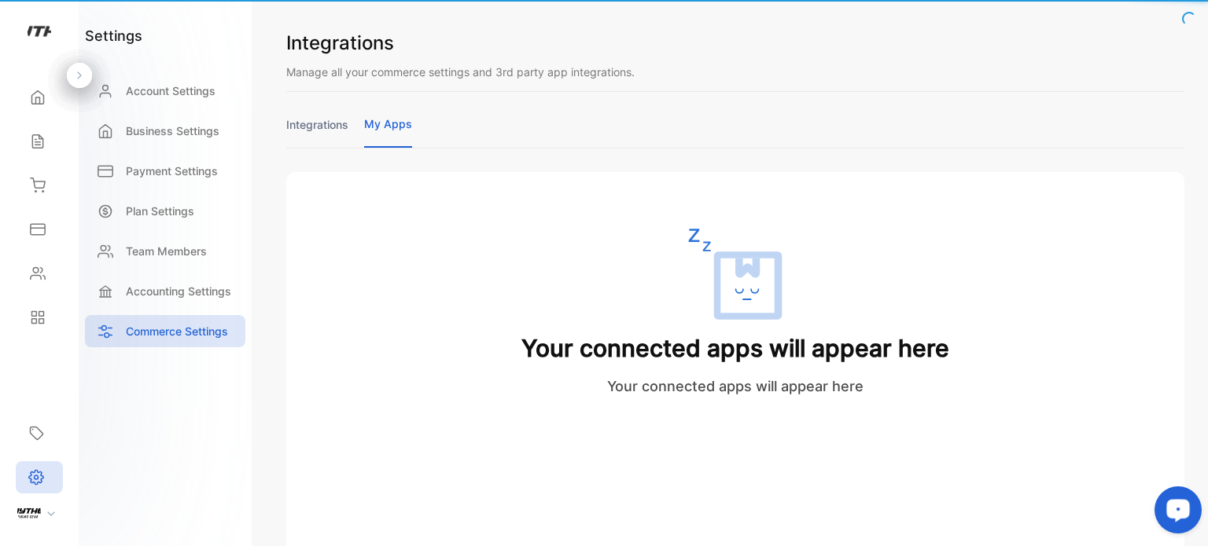
click at [384, 118] on link "my apps" at bounding box center [388, 132] width 48 height 32
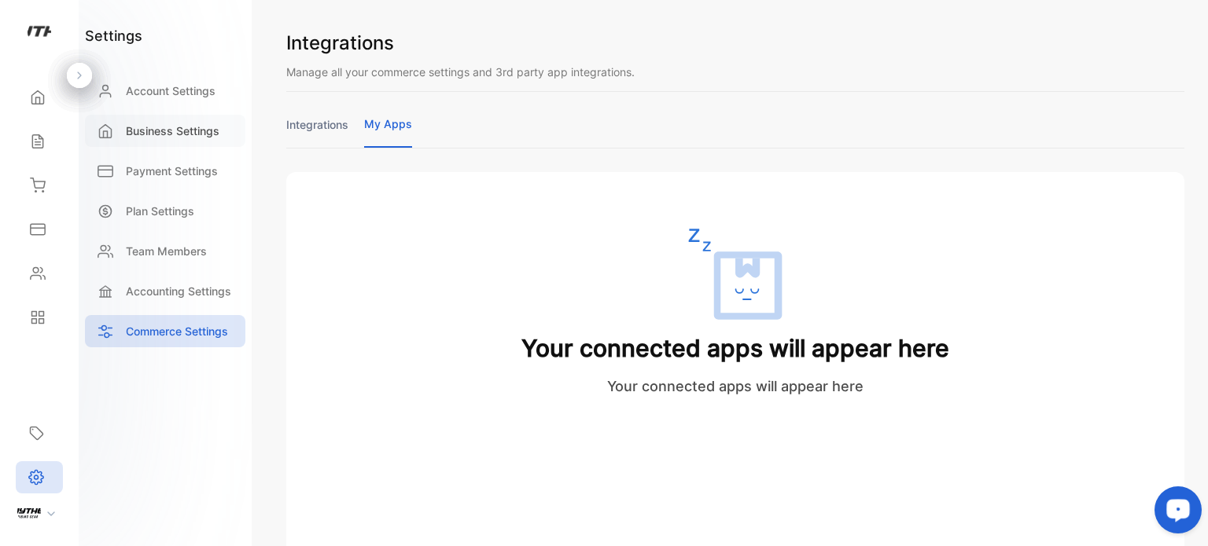
click at [160, 120] on div "Business Settings" at bounding box center [165, 131] width 160 height 32
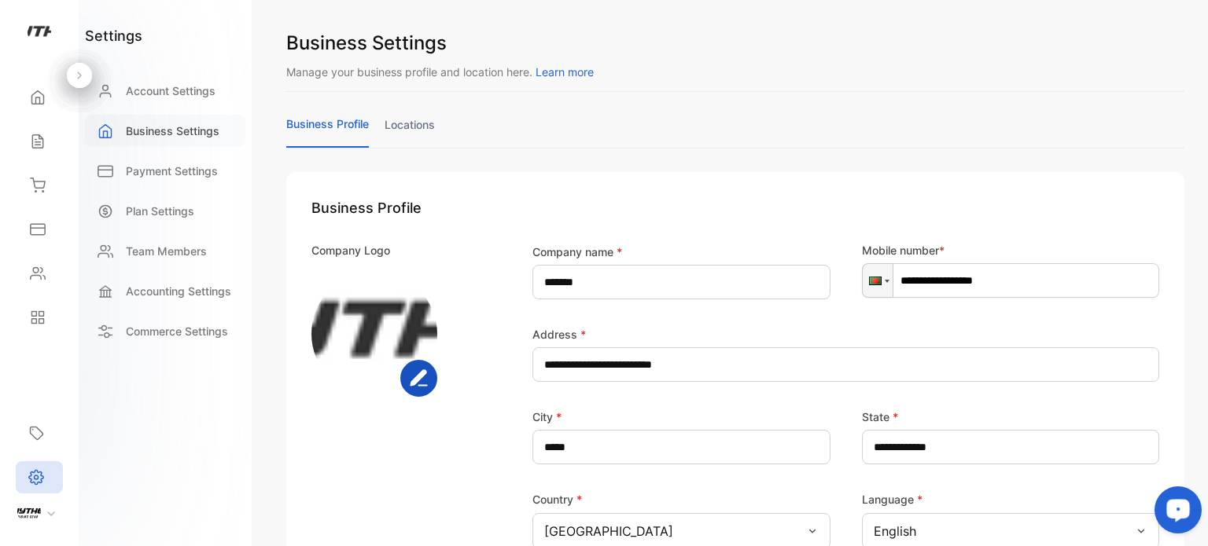
click at [160, 120] on div "Business Settings" at bounding box center [165, 131] width 160 height 32
click at [421, 386] on rect "button" at bounding box center [419, 379] width 35 height 35
click at [188, 170] on p "Payment Settings" at bounding box center [172, 171] width 92 height 17
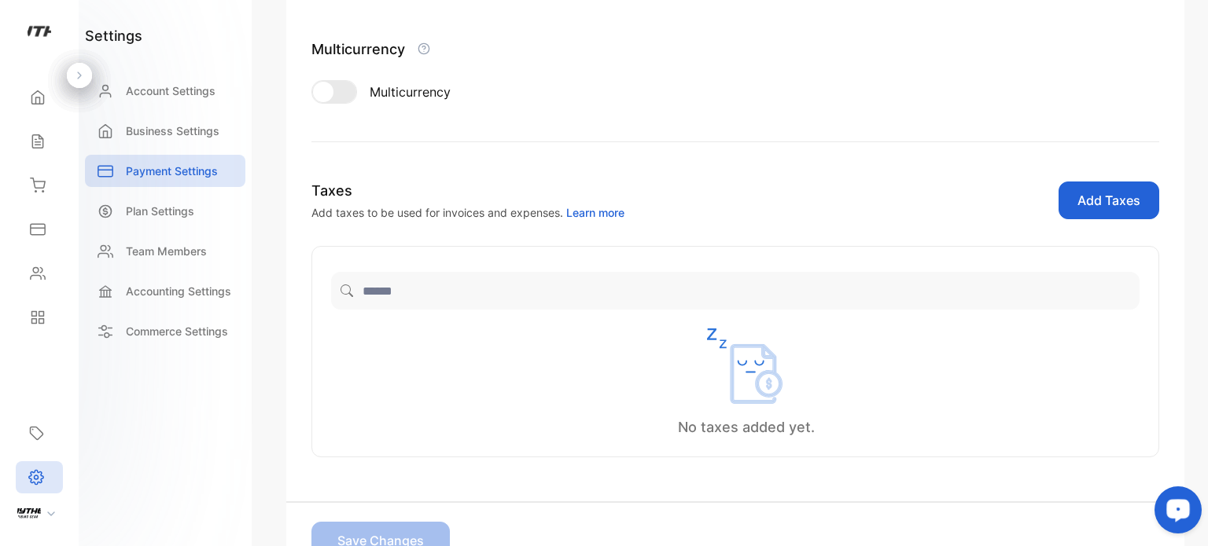
scroll to position [405, 0]
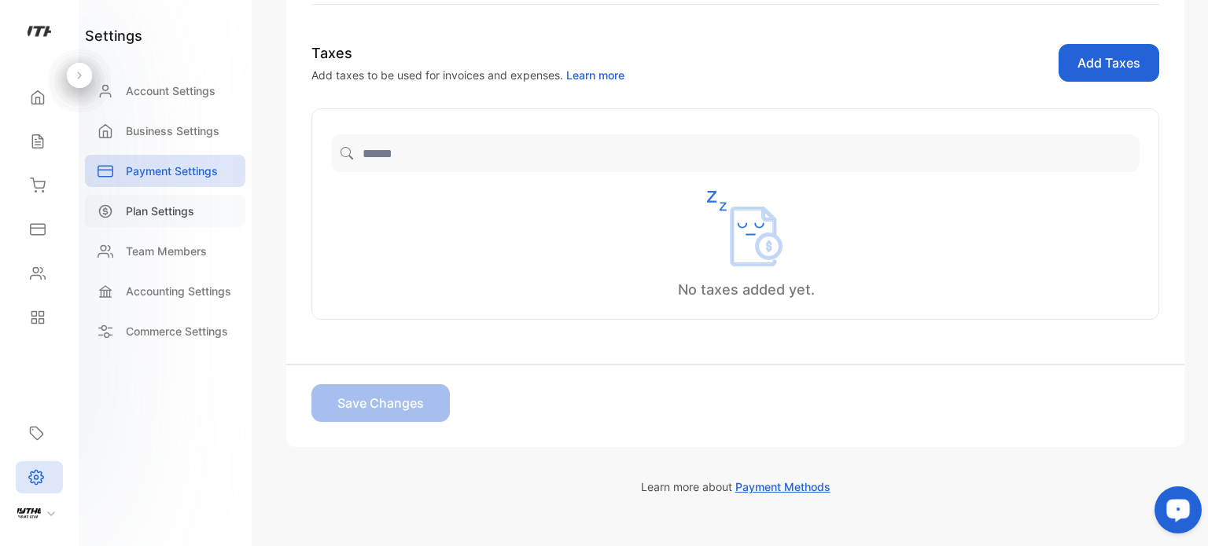
click at [177, 213] on p "Plan Settings" at bounding box center [160, 211] width 68 height 17
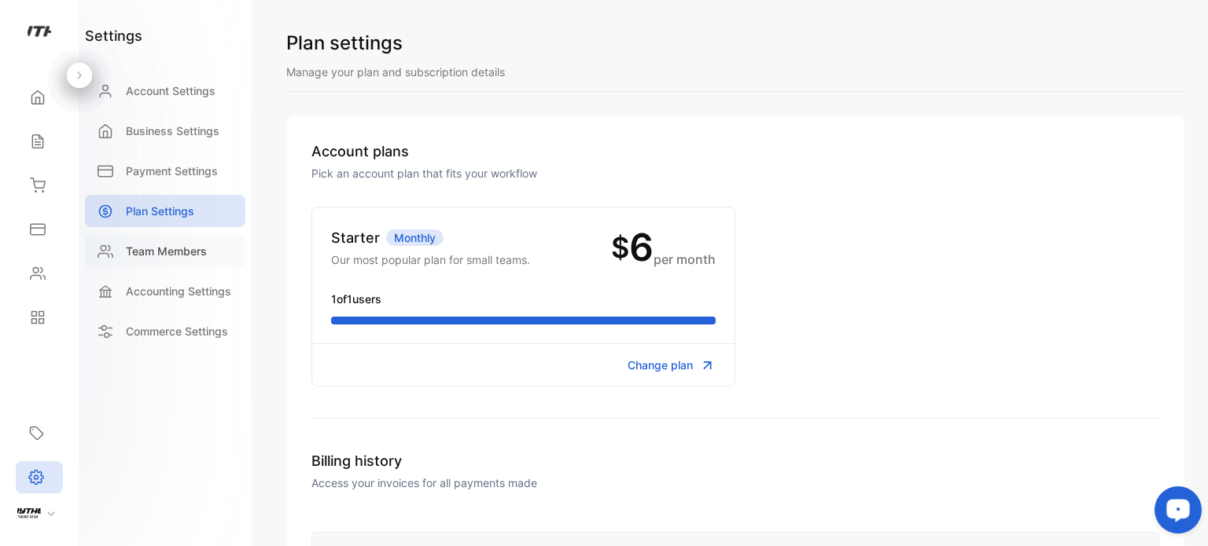
click at [214, 257] on div "Team Members" at bounding box center [165, 251] width 160 height 32
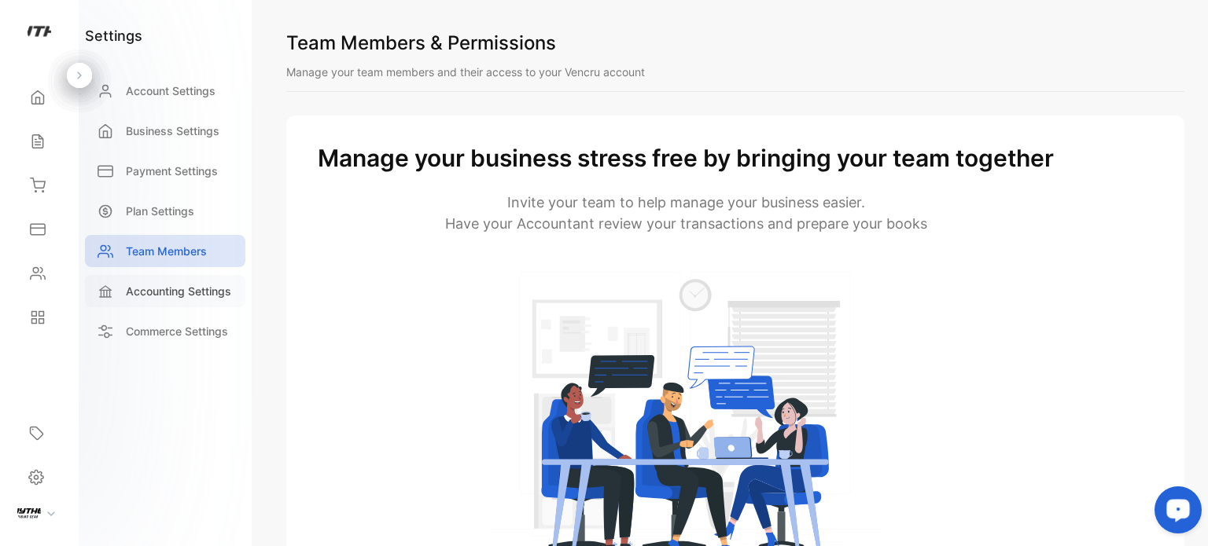
click at [186, 289] on p "Accounting Settings" at bounding box center [178, 291] width 105 height 17
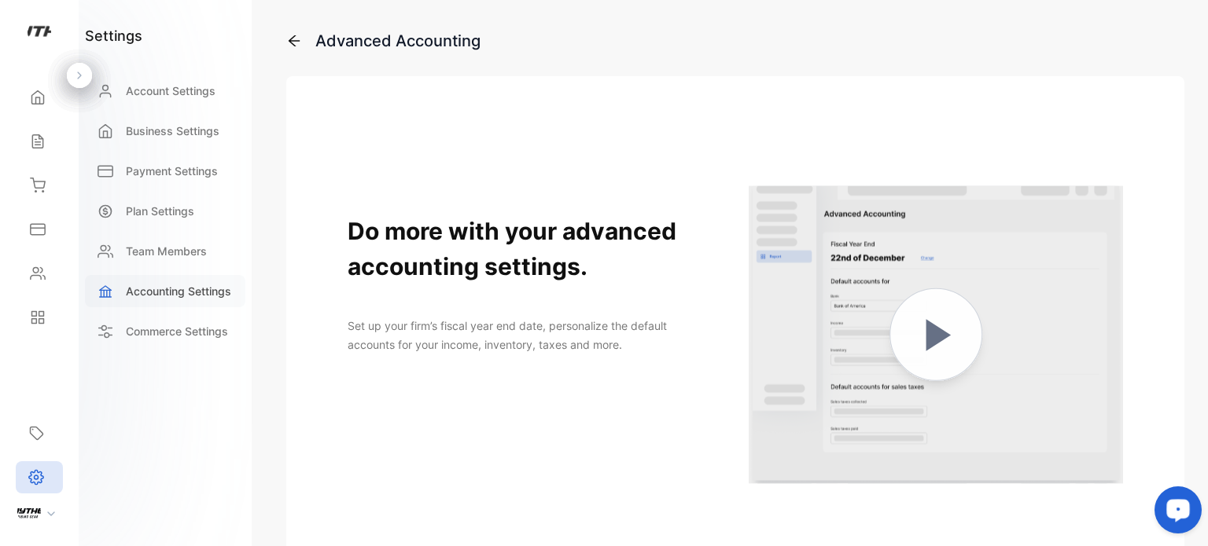
click at [186, 289] on p "Accounting Settings" at bounding box center [178, 291] width 105 height 17
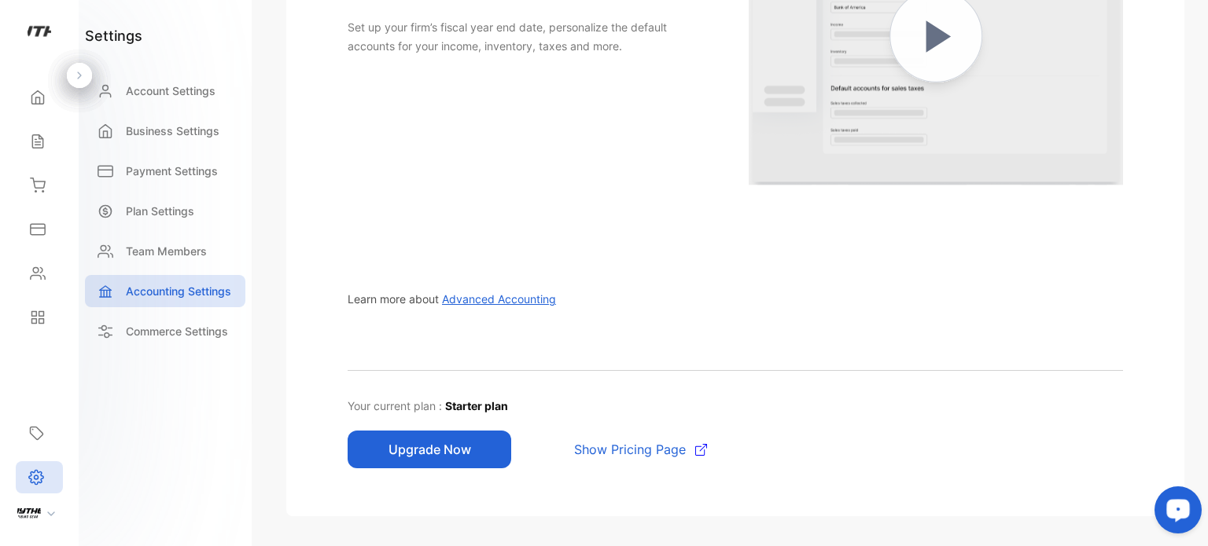
scroll to position [355, 0]
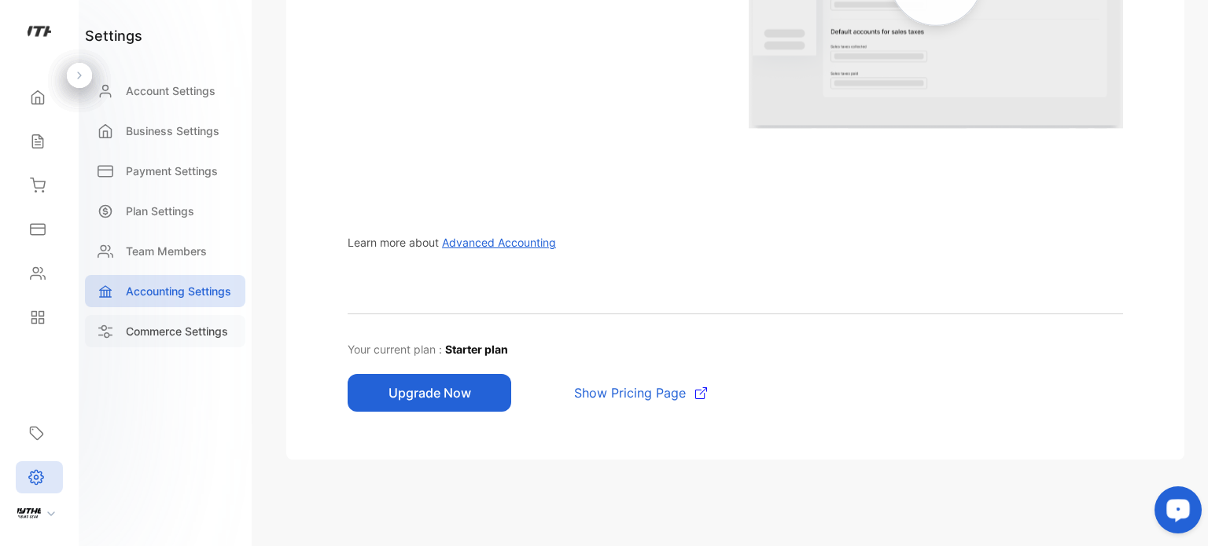
click at [170, 332] on p "Commerce Settings" at bounding box center [177, 331] width 102 height 17
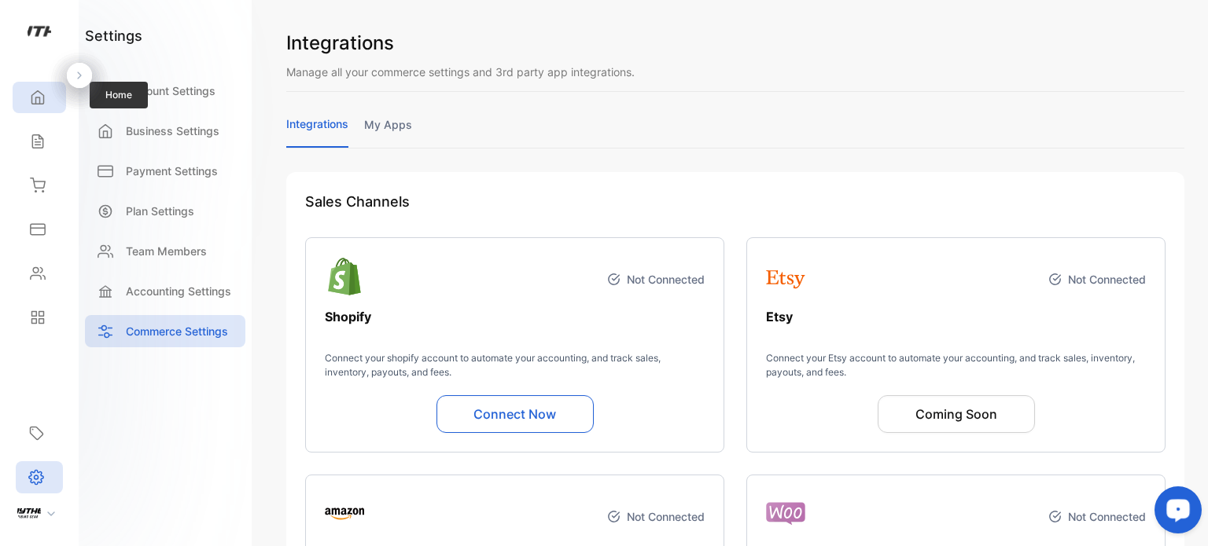
click at [39, 100] on icon at bounding box center [38, 98] width 16 height 16
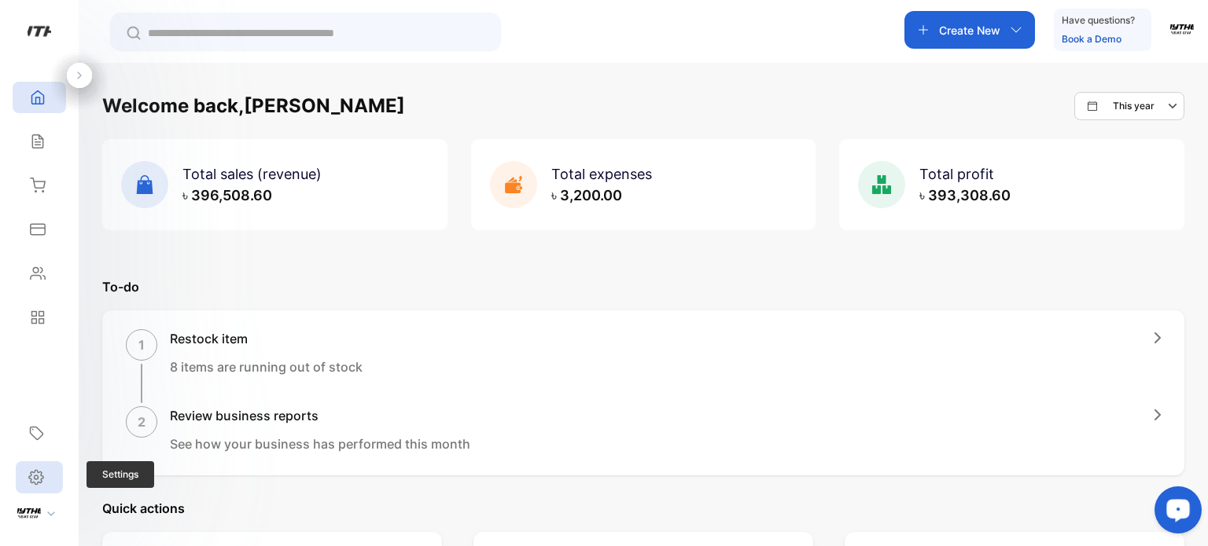
click at [43, 463] on div "Settings" at bounding box center [39, 477] width 47 height 32
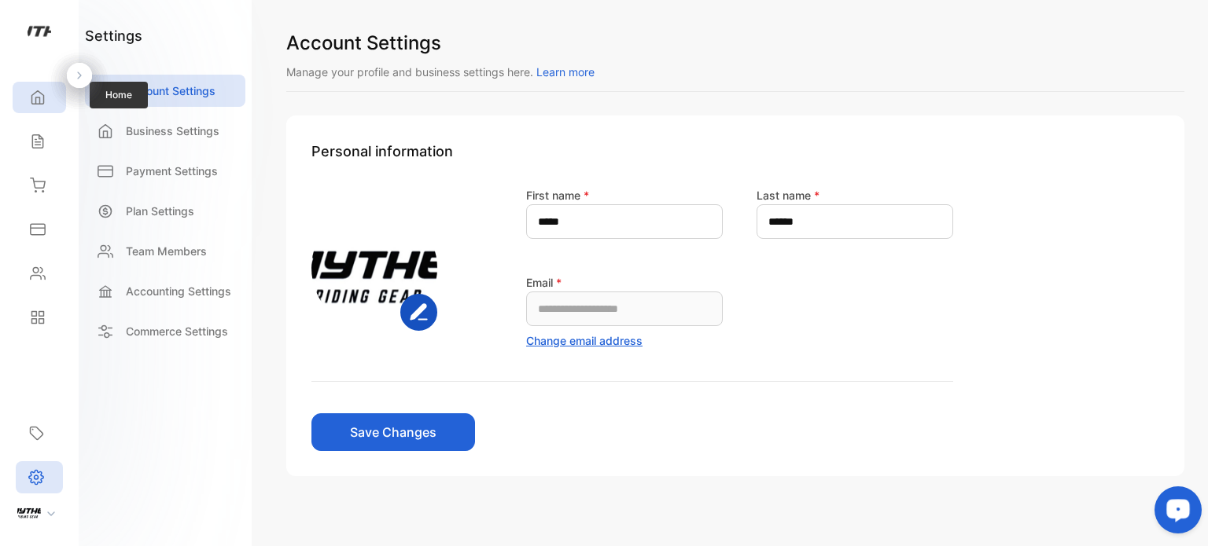
click at [37, 103] on icon at bounding box center [38, 98] width 16 height 16
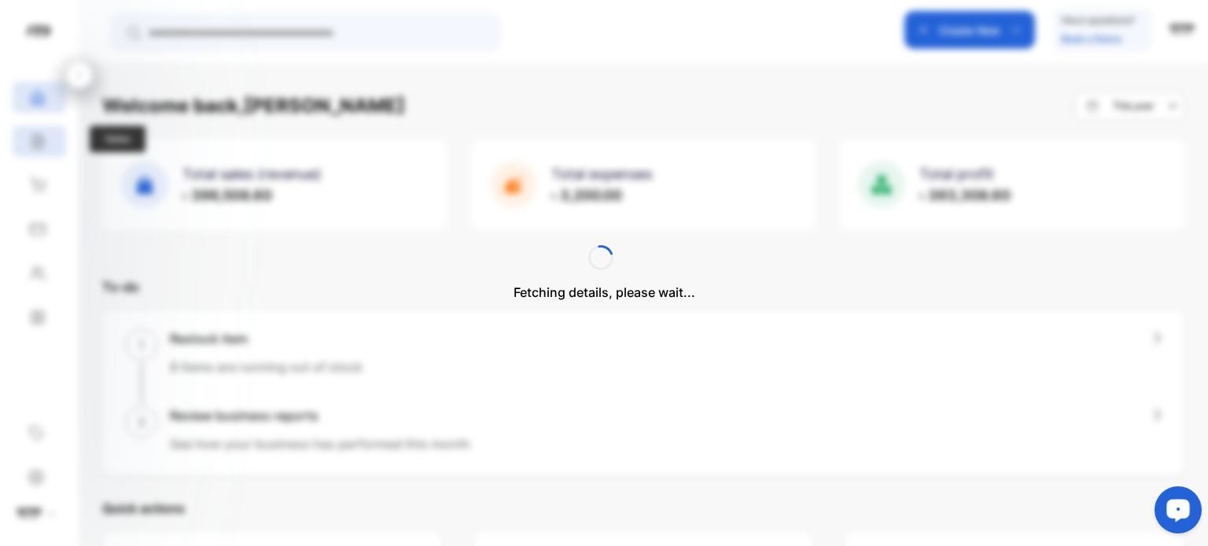
click at [37, 138] on div "Fetching details, please wait..." at bounding box center [604, 273] width 1208 height 546
click at [37, 138] on icon at bounding box center [38, 142] width 16 height 16
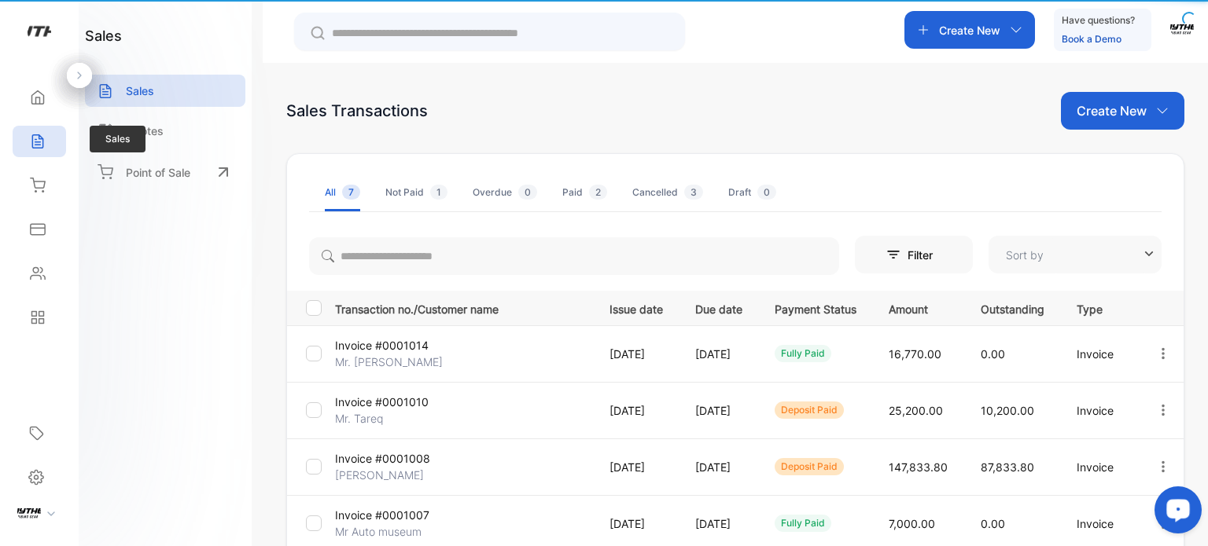
type input "**********"
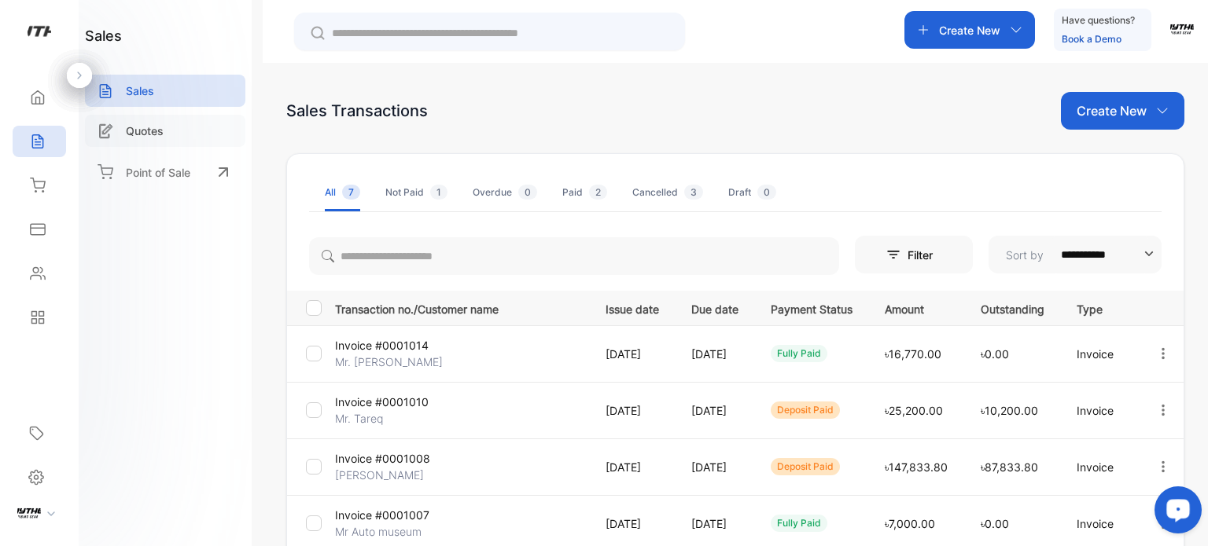
click at [149, 138] on p "Quotes" at bounding box center [145, 131] width 38 height 17
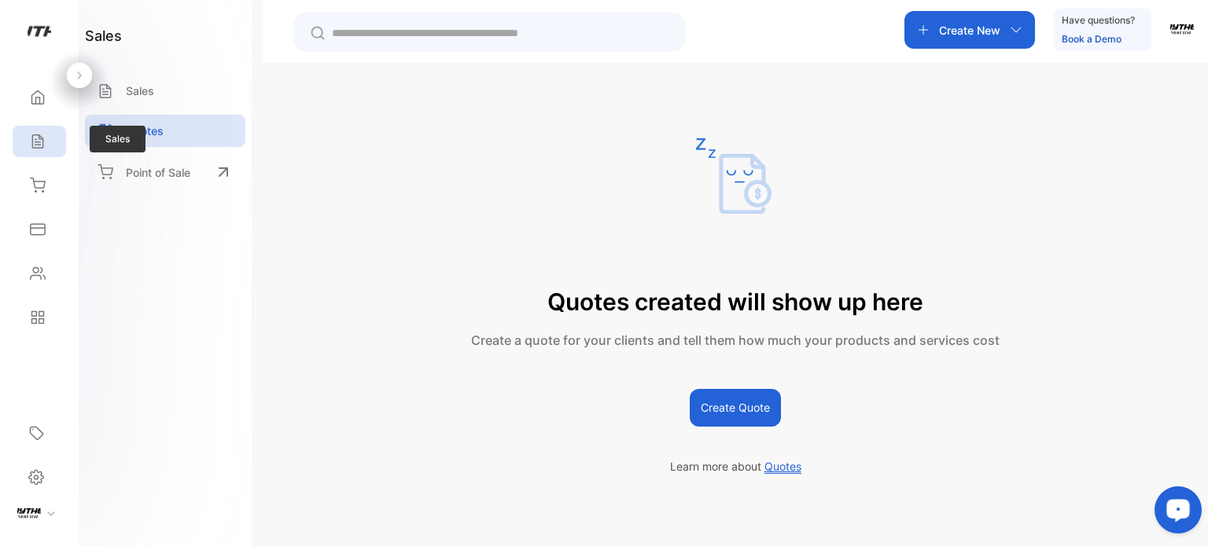
click at [48, 135] on div "Sales" at bounding box center [39, 141] width 53 height 31
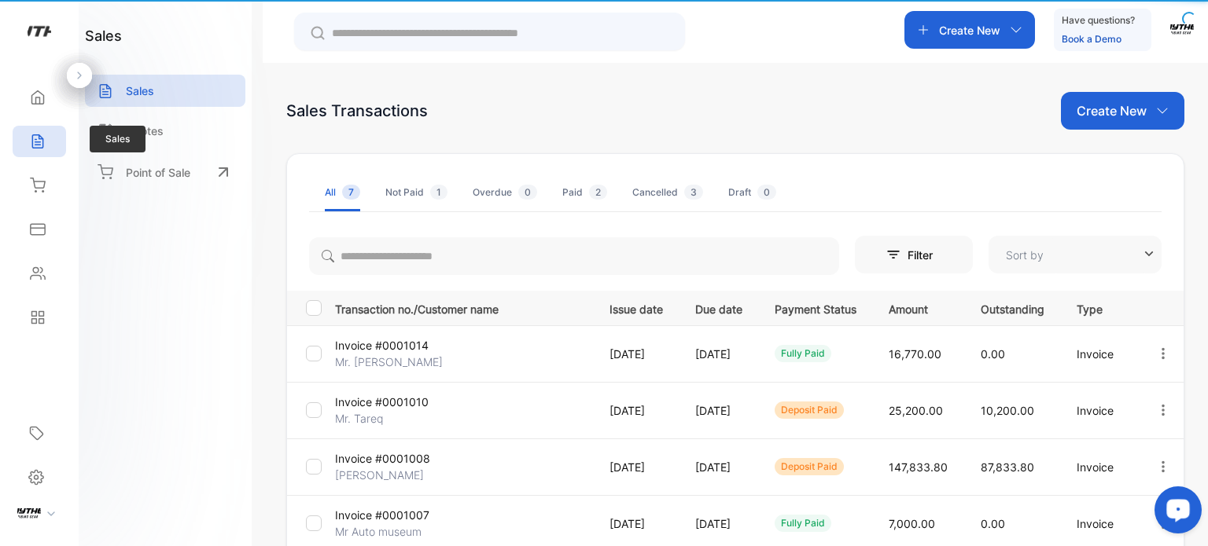
type input "**********"
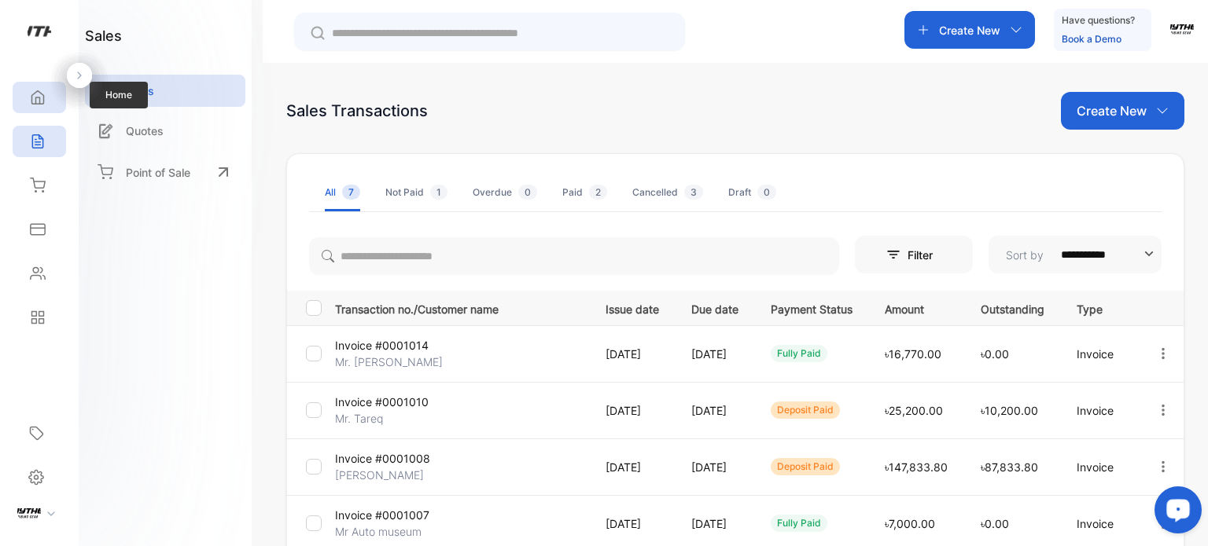
click at [44, 93] on icon at bounding box center [38, 98] width 16 height 16
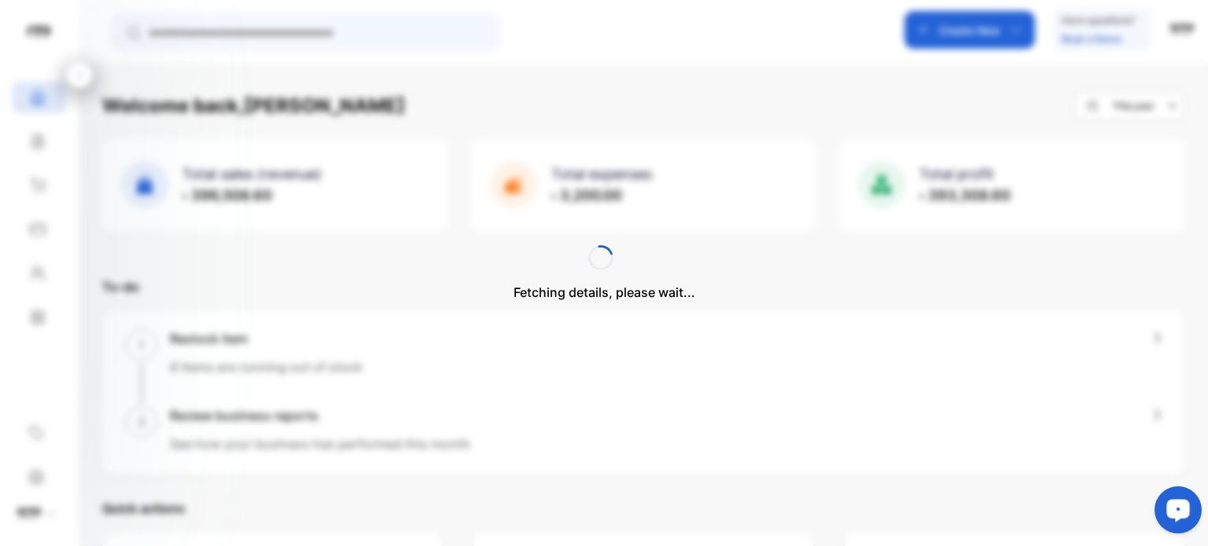
click at [1006, 35] on div "Fetching details, please wait..." at bounding box center [604, 273] width 1208 height 546
click at [1173, 34] on img "button" at bounding box center [1182, 28] width 24 height 24
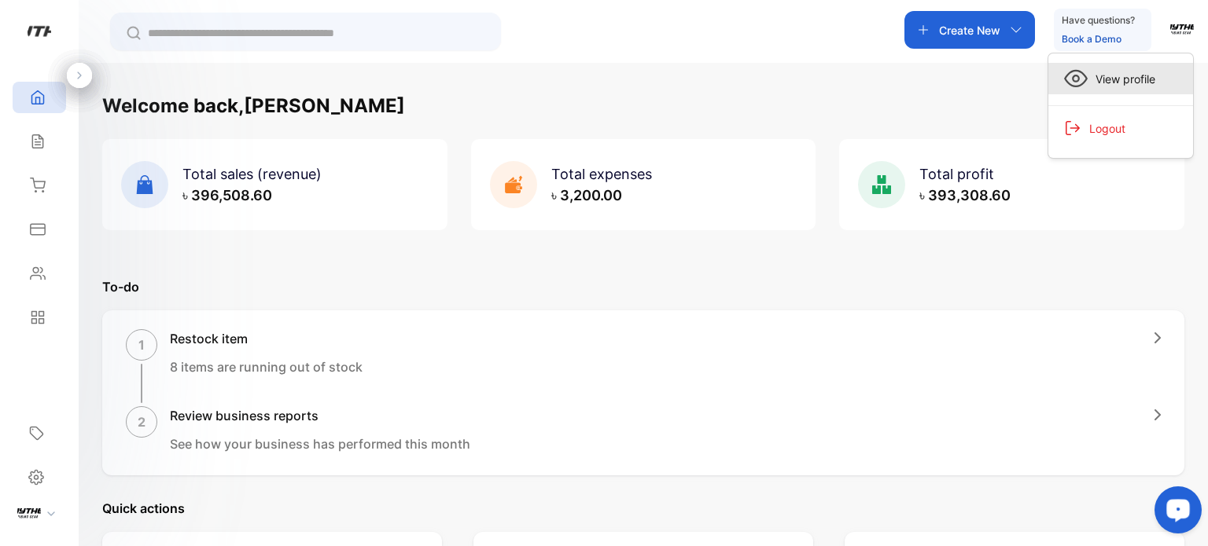
click at [1134, 85] on span "View profile" at bounding box center [1121, 79] width 68 height 17
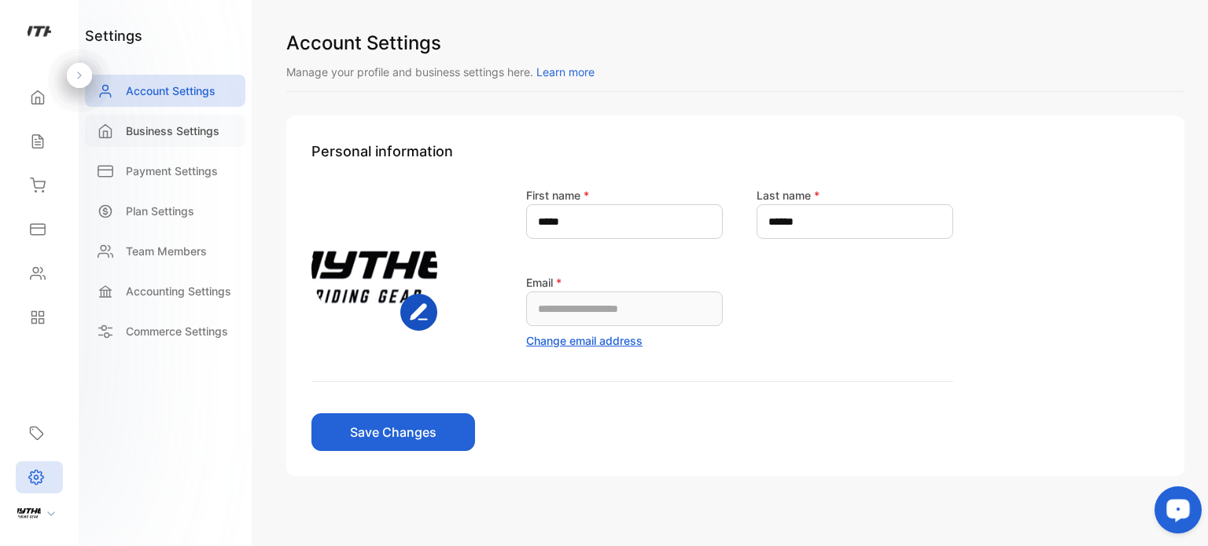
click at [148, 126] on p "Business Settings" at bounding box center [173, 131] width 94 height 17
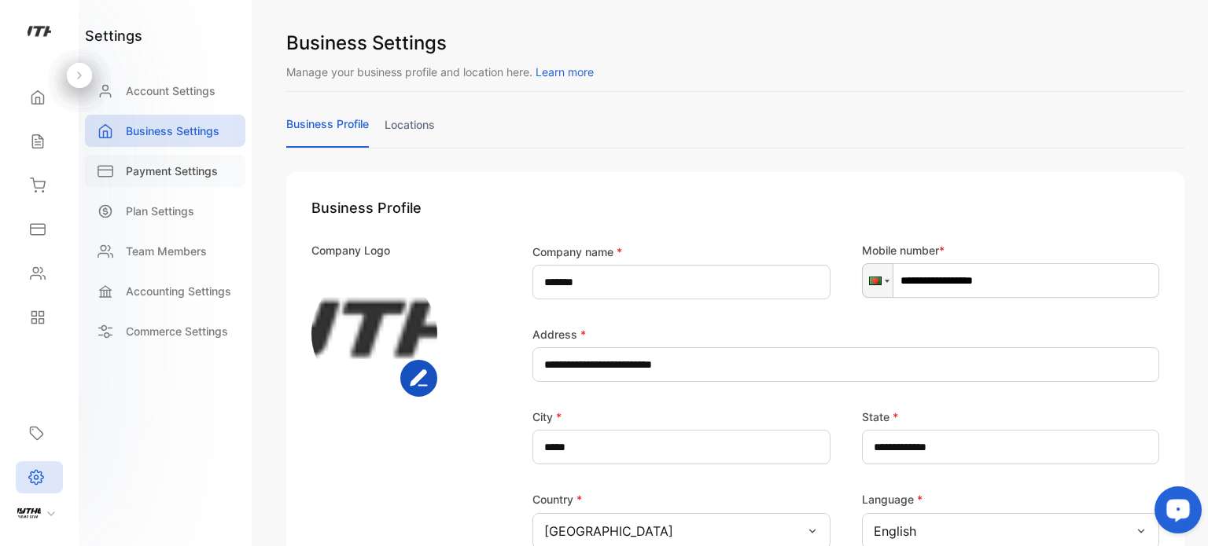
click at [165, 178] on p "Payment Settings" at bounding box center [172, 171] width 92 height 17
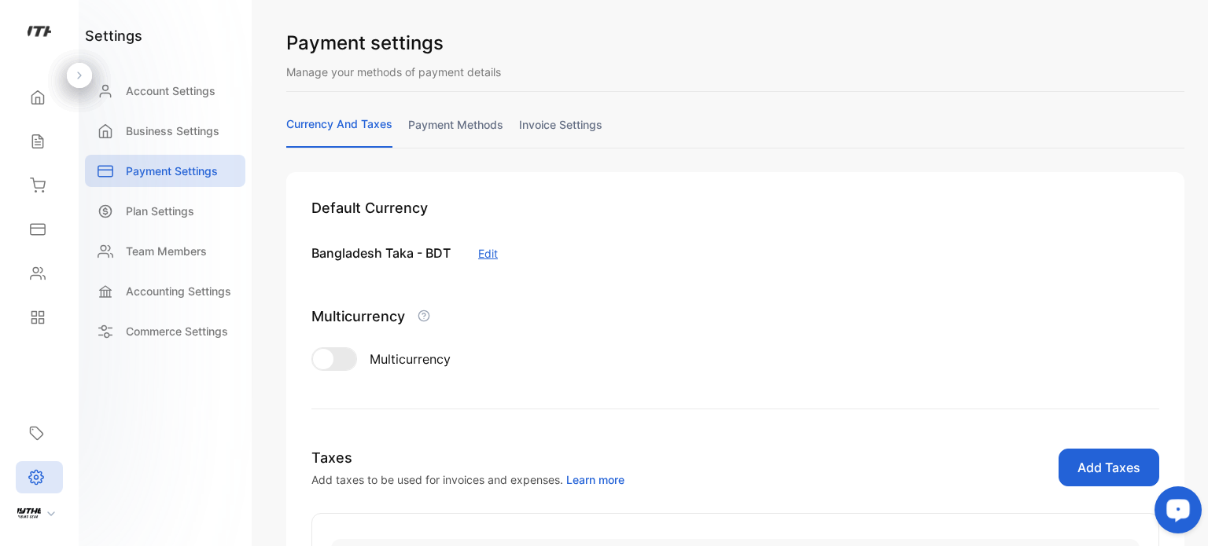
click at [437, 114] on div "Payment settings Manage your methods of payment details currency and taxes paym…" at bounding box center [735, 440] width 898 height 823
click at [442, 126] on link "payment methods" at bounding box center [455, 131] width 95 height 31
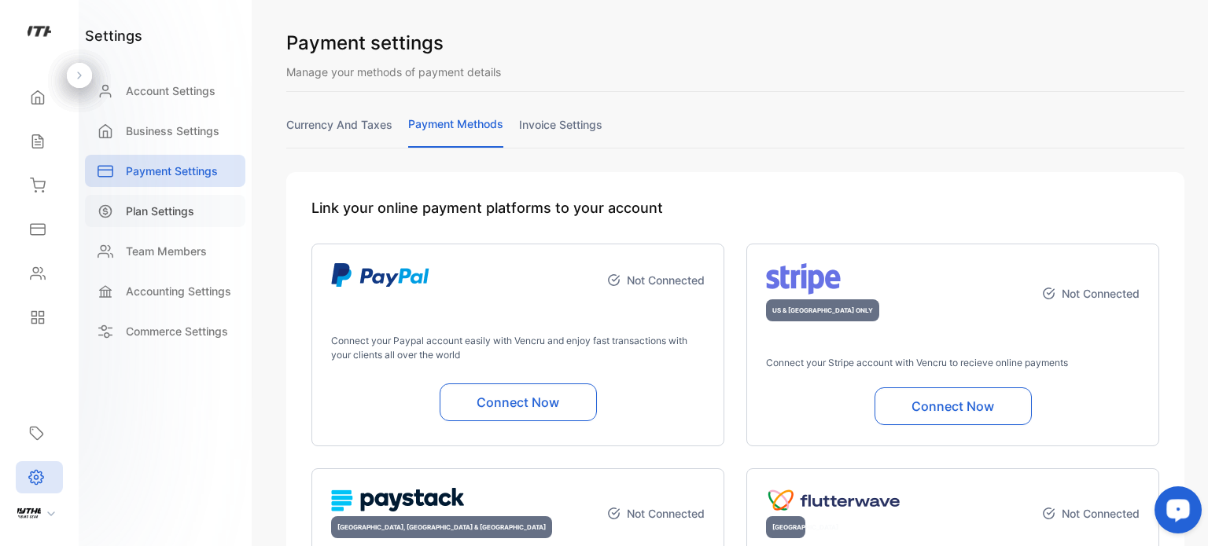
click at [194, 214] on p "Plan Settings" at bounding box center [160, 211] width 68 height 17
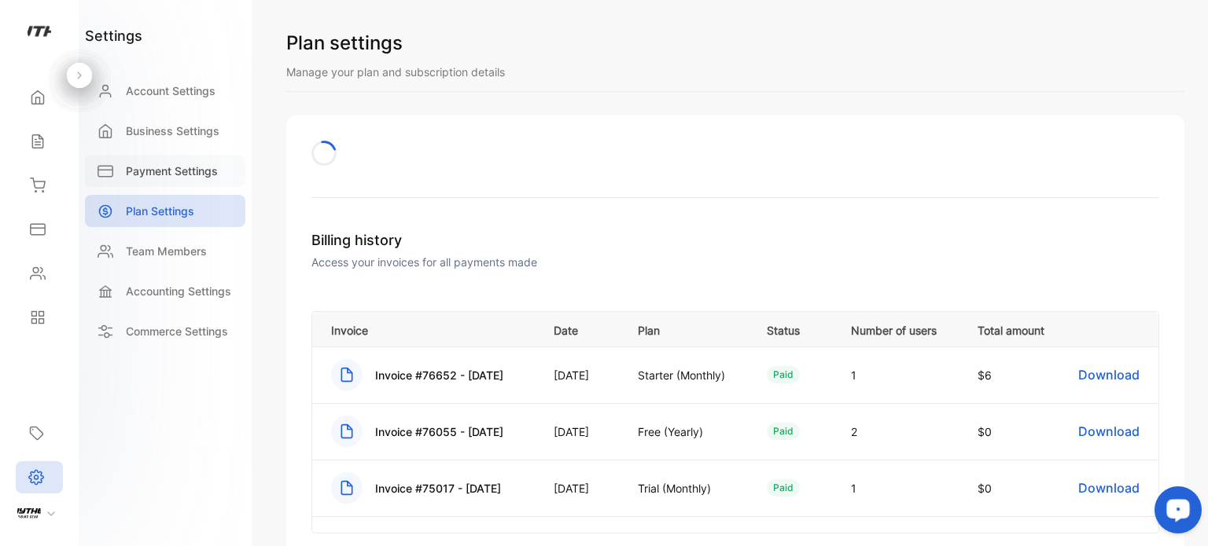
click at [185, 163] on p "Payment Settings" at bounding box center [172, 171] width 92 height 17
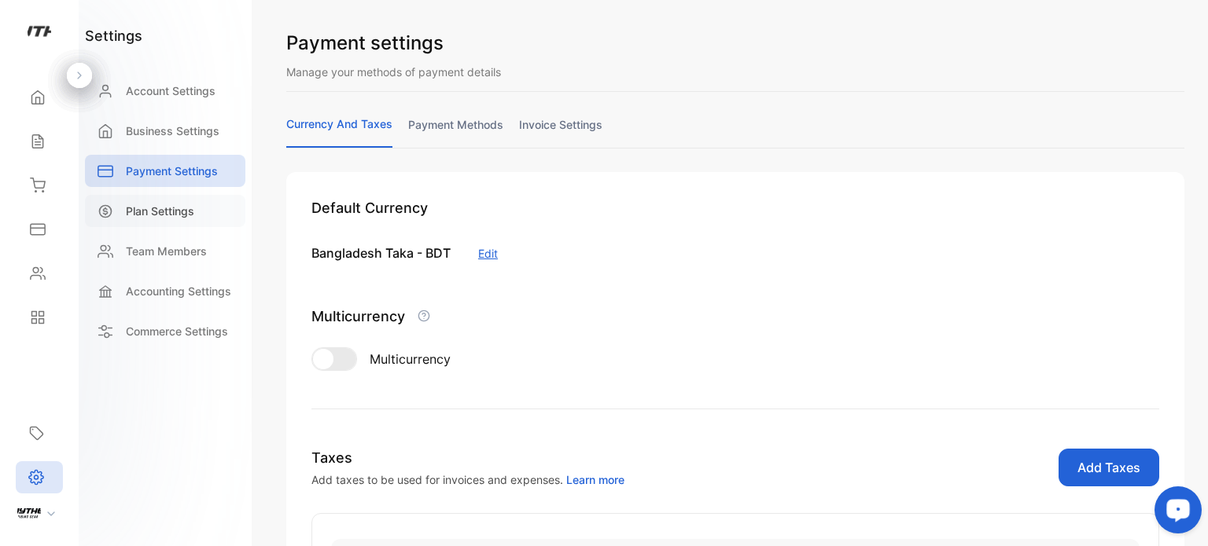
click at [171, 220] on div "Plan Settings" at bounding box center [165, 211] width 160 height 32
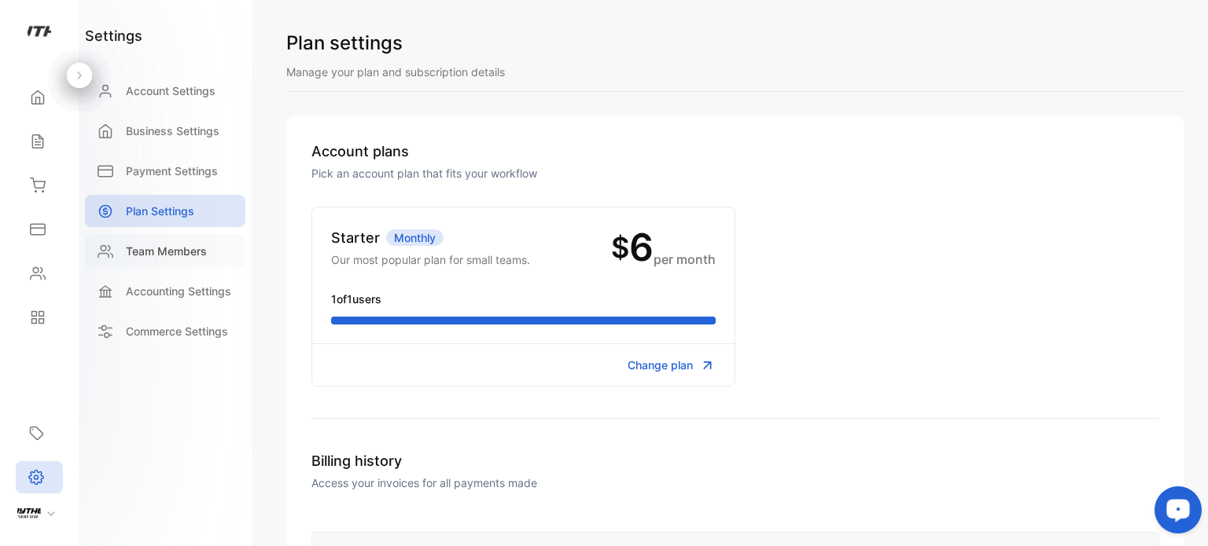
click at [195, 243] on p "Team Members" at bounding box center [166, 251] width 81 height 17
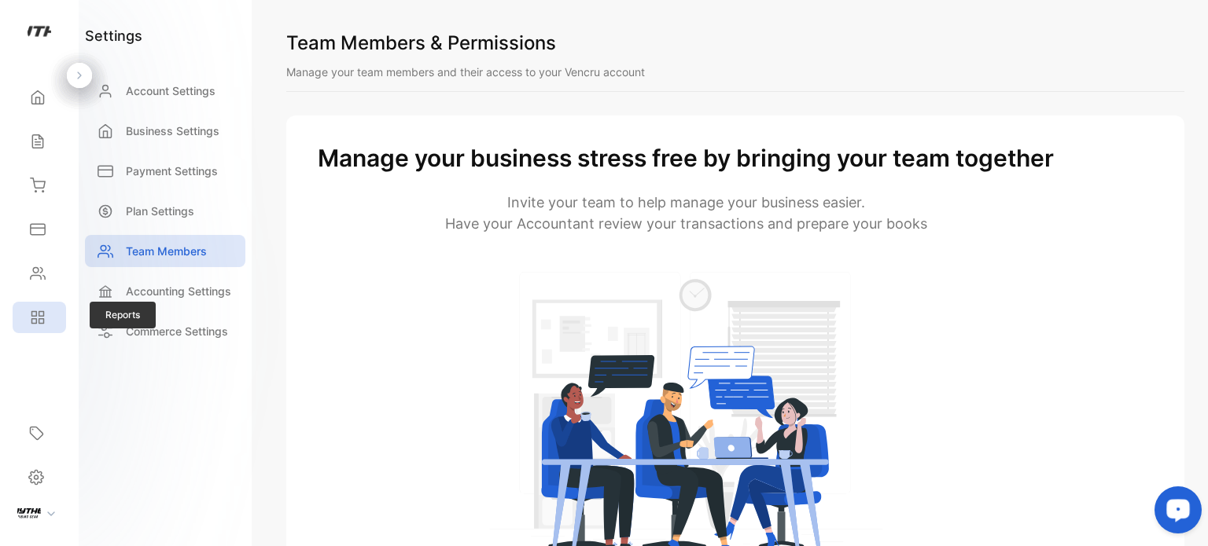
click at [43, 314] on icon at bounding box center [41, 314] width 5 height 5
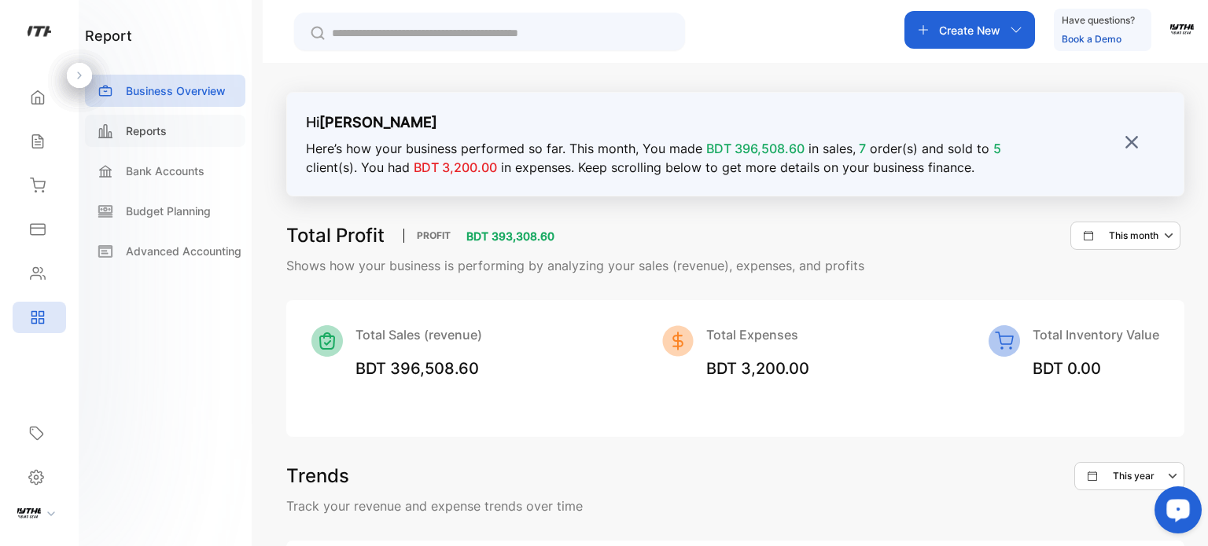
click at [168, 123] on div "Reports" at bounding box center [165, 131] width 160 height 32
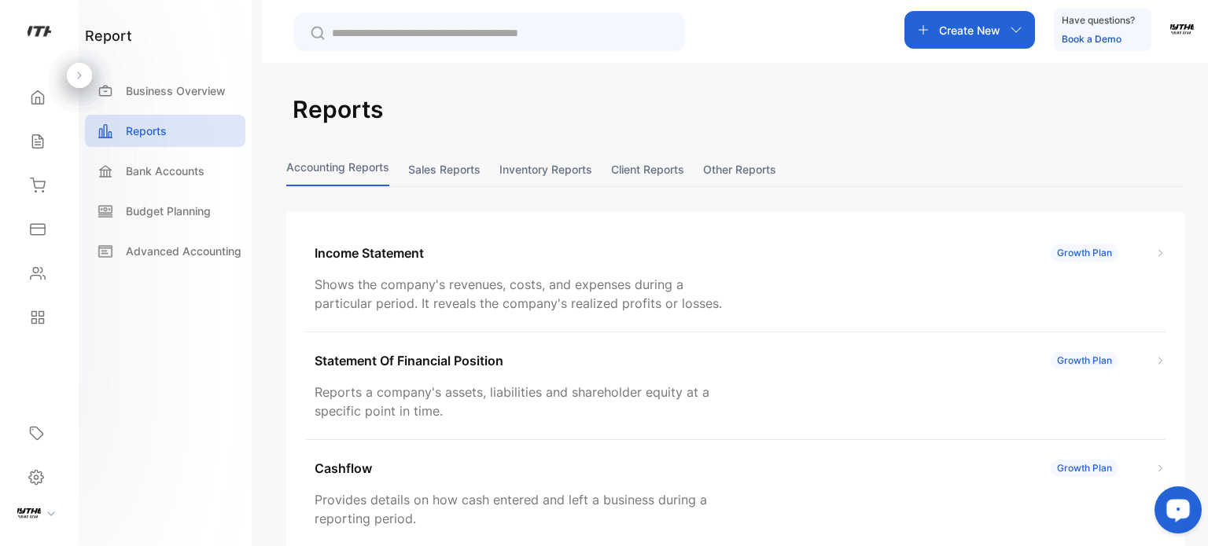
click at [451, 171] on button "Sales reports" at bounding box center [444, 170] width 72 height 34
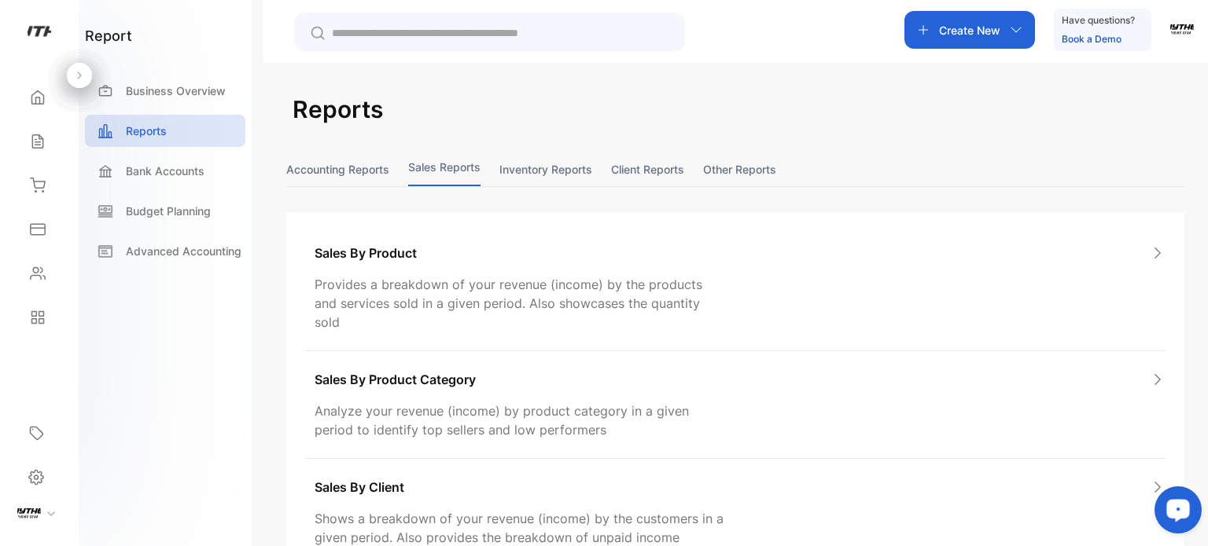
click at [563, 167] on button "Inventory reports" at bounding box center [545, 170] width 93 height 34
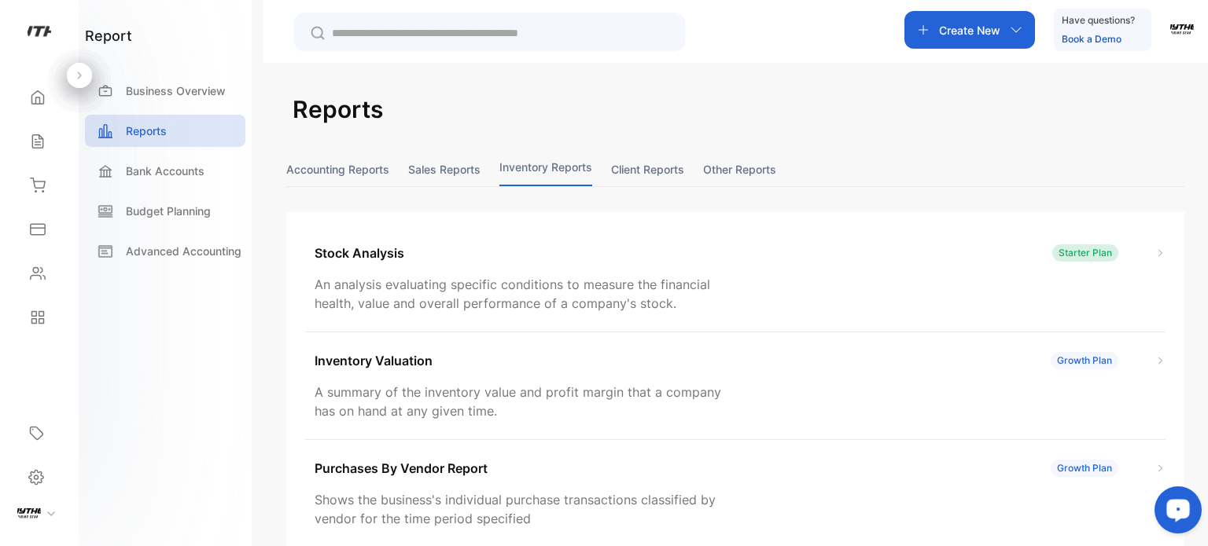
click at [676, 171] on button "Client reports" at bounding box center [647, 170] width 73 height 34
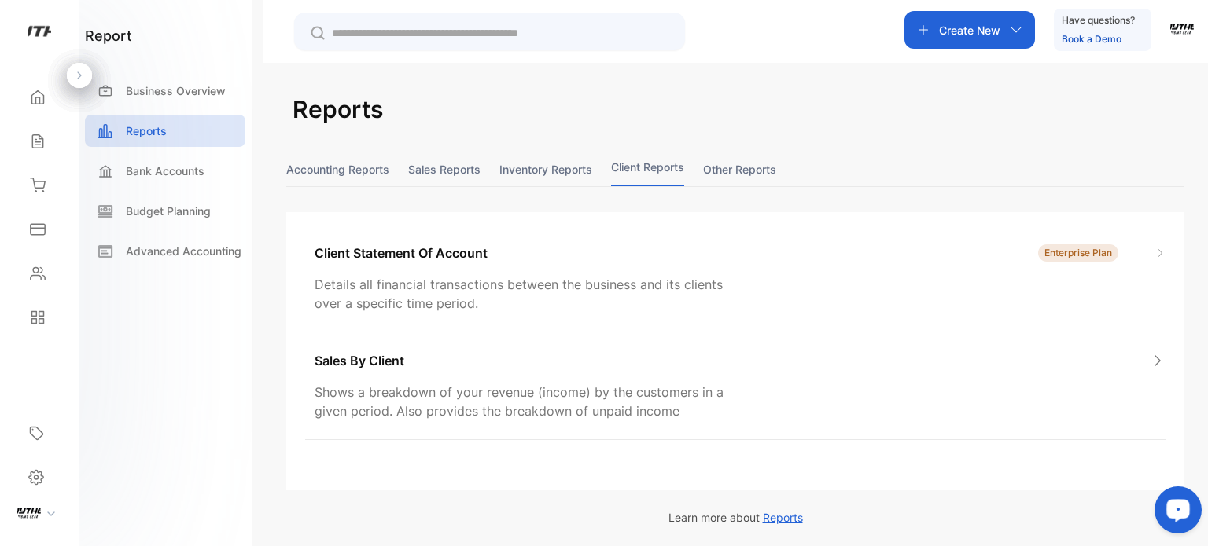
click at [775, 172] on button "Other reports" at bounding box center [739, 170] width 73 height 34
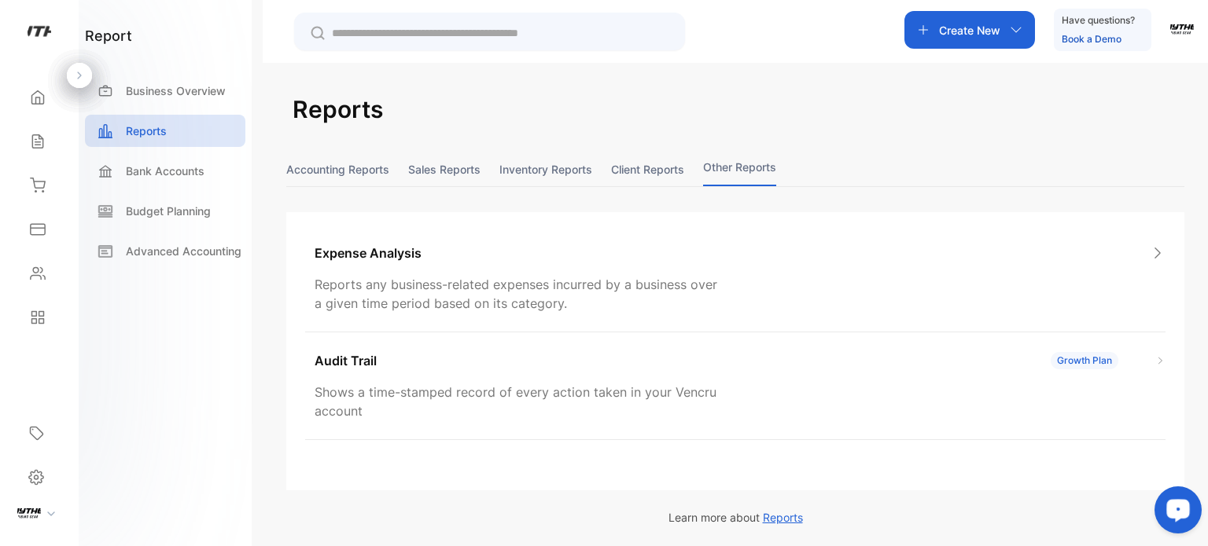
click at [338, 157] on button "Accounting Reports" at bounding box center [337, 170] width 103 height 34
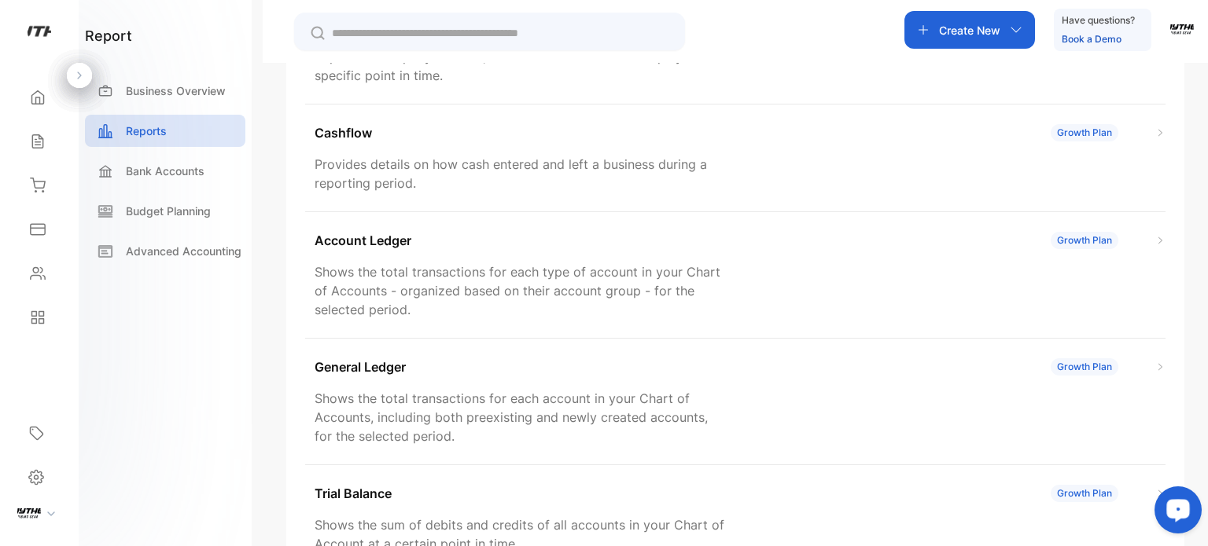
scroll to position [352, 0]
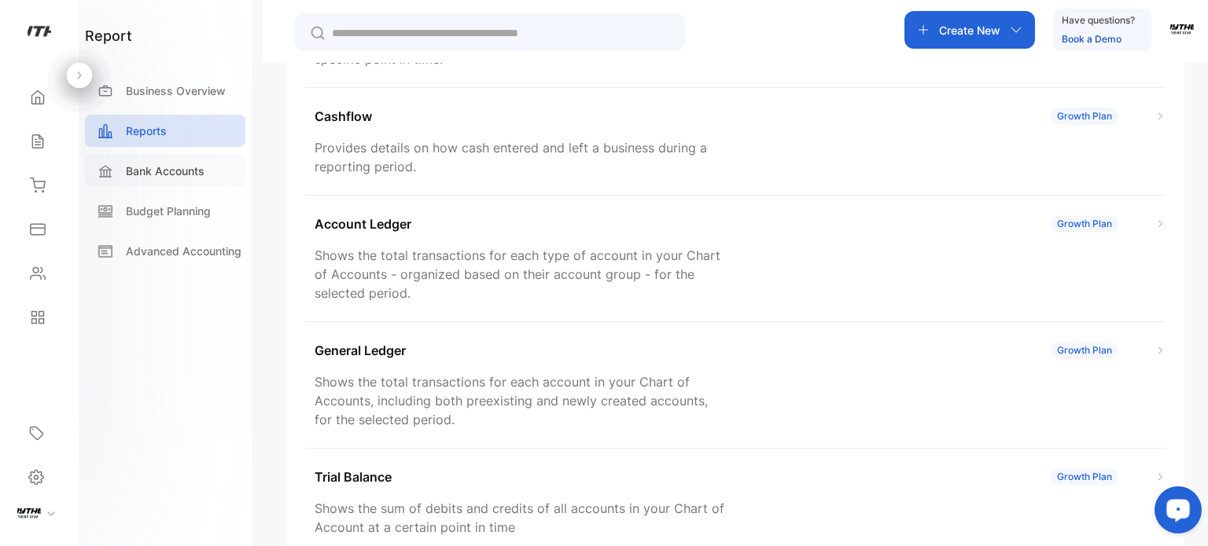
click at [179, 155] on div "Bank Accounts" at bounding box center [165, 171] width 160 height 32
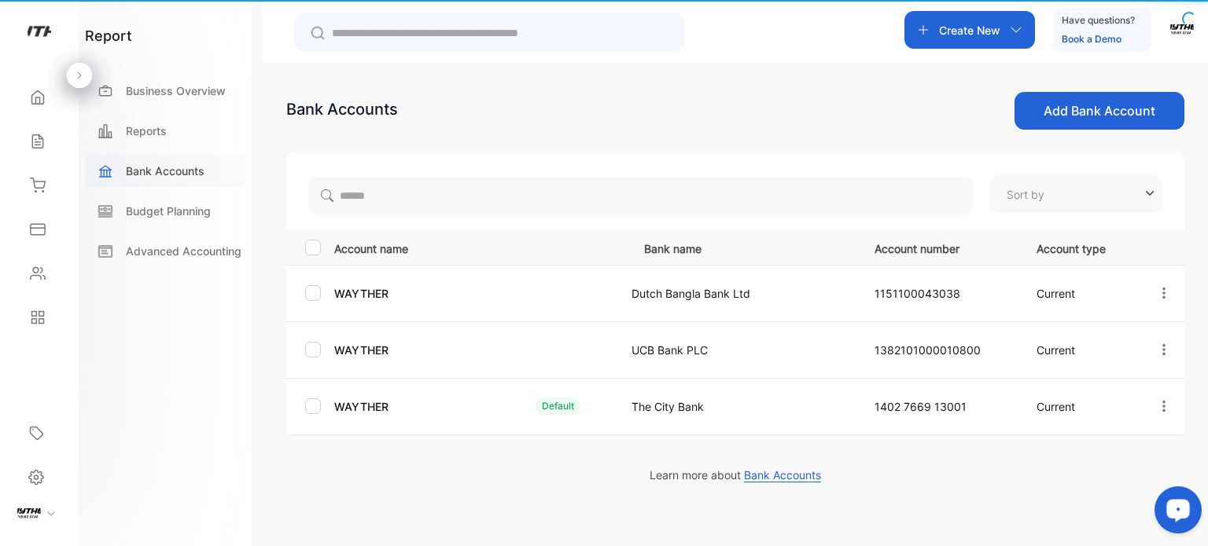
type input "**********"
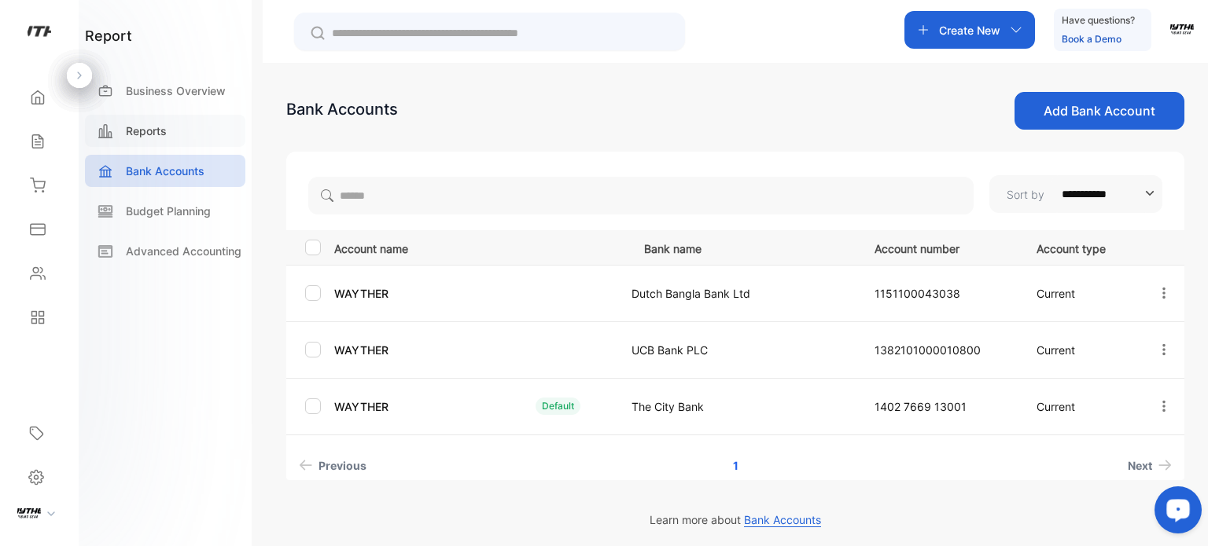
click at [155, 134] on p "Reports" at bounding box center [146, 131] width 41 height 17
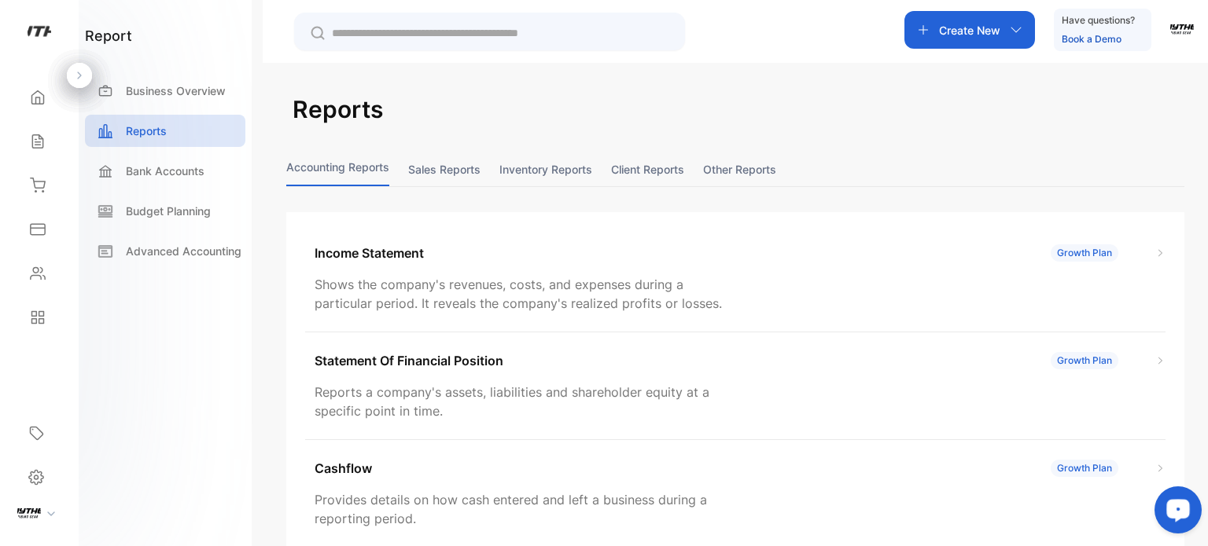
click at [454, 176] on button "Sales reports" at bounding box center [444, 170] width 72 height 34
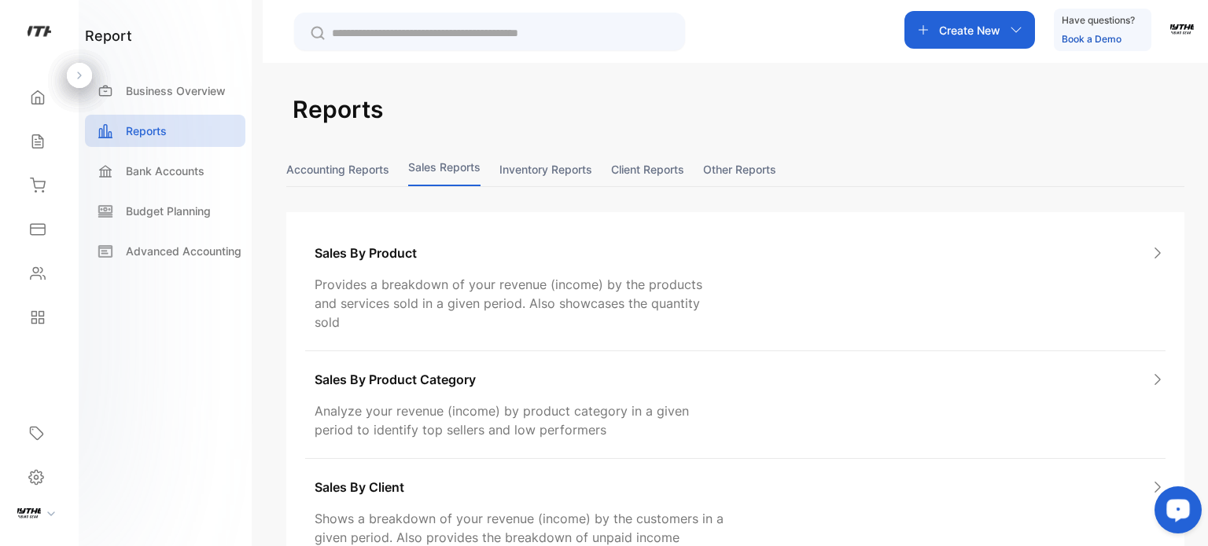
click at [541, 174] on button "Inventory reports" at bounding box center [545, 170] width 93 height 34
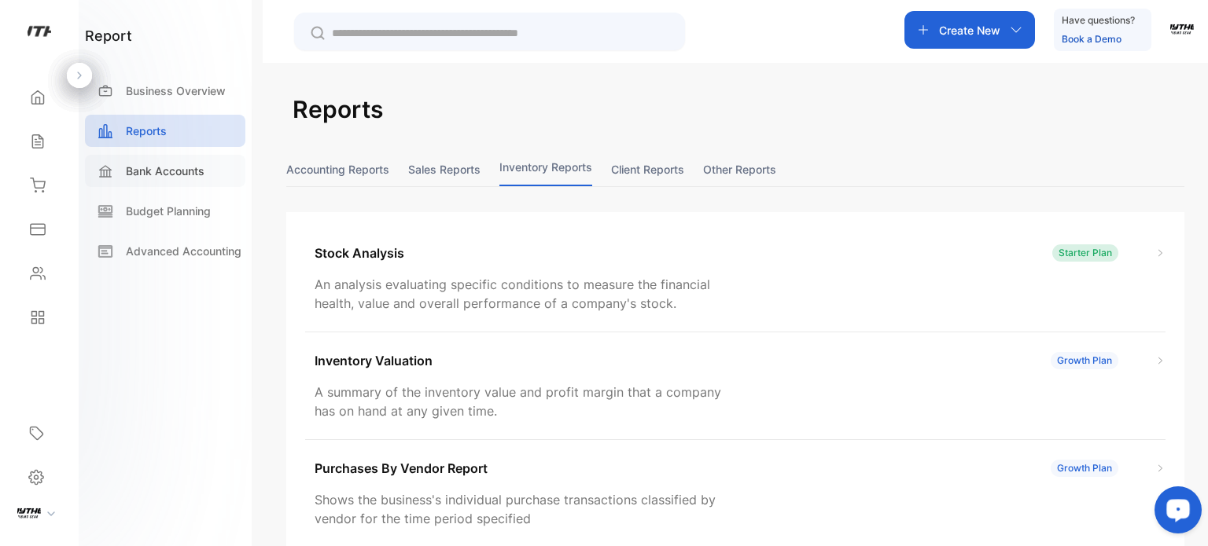
click at [123, 181] on div "Bank Accounts" at bounding box center [165, 171] width 160 height 32
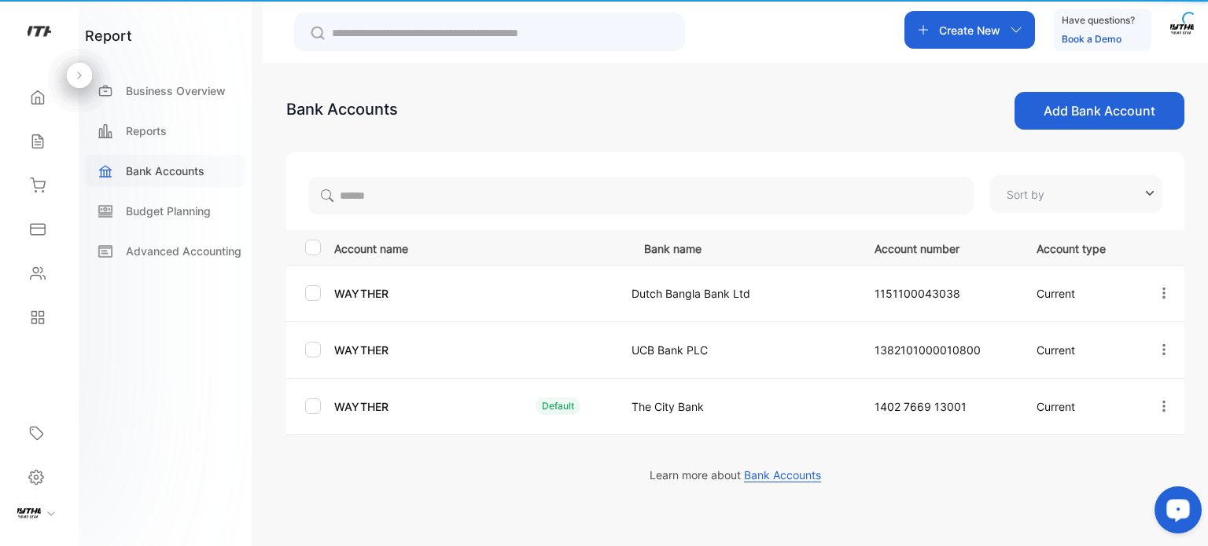
type input "**********"
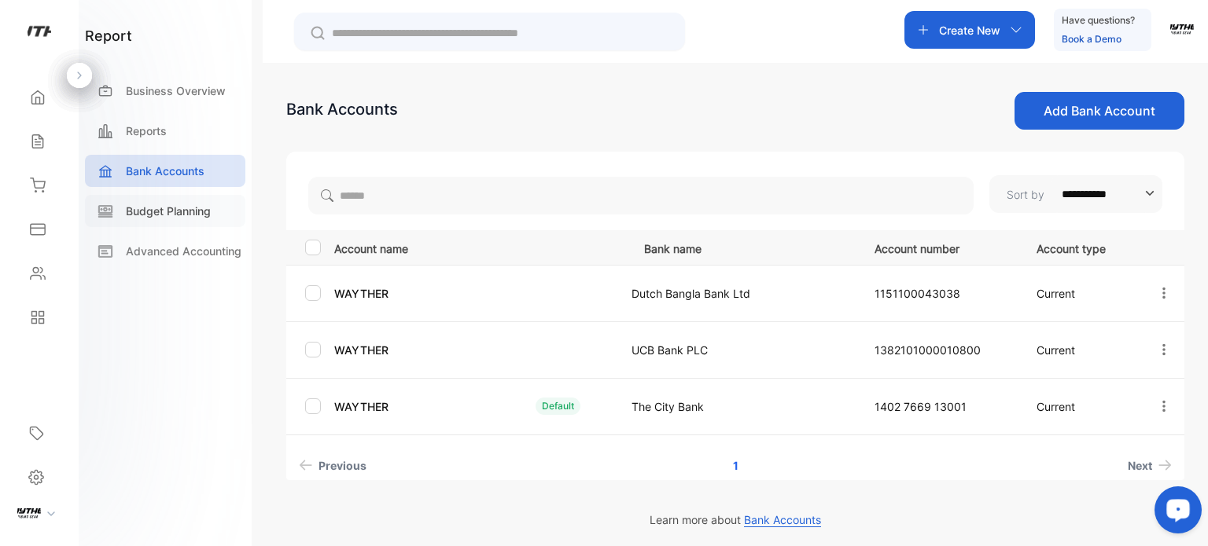
click at [186, 195] on div "Budget Planning" at bounding box center [165, 211] width 160 height 32
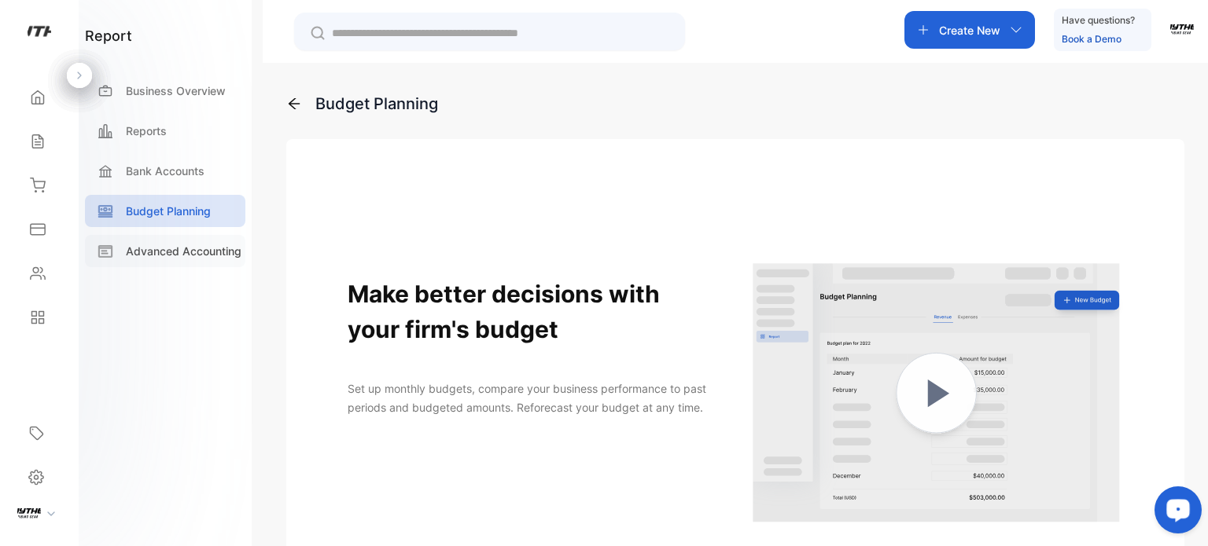
click at [164, 248] on p "Advanced Accounting" at bounding box center [184, 251] width 116 height 17
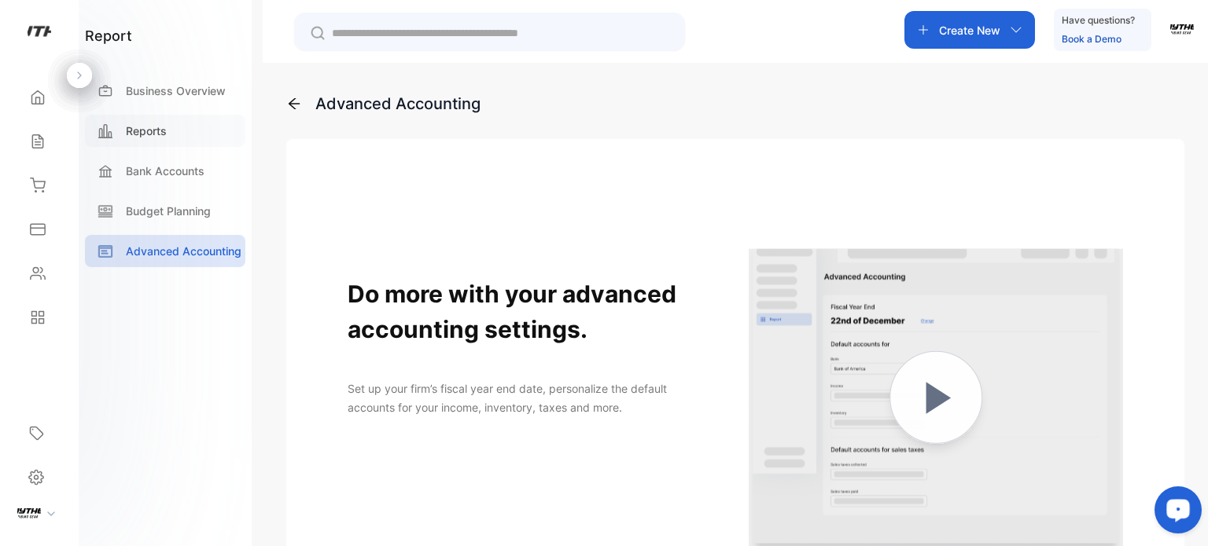
click at [170, 123] on div "Reports" at bounding box center [165, 131] width 160 height 32
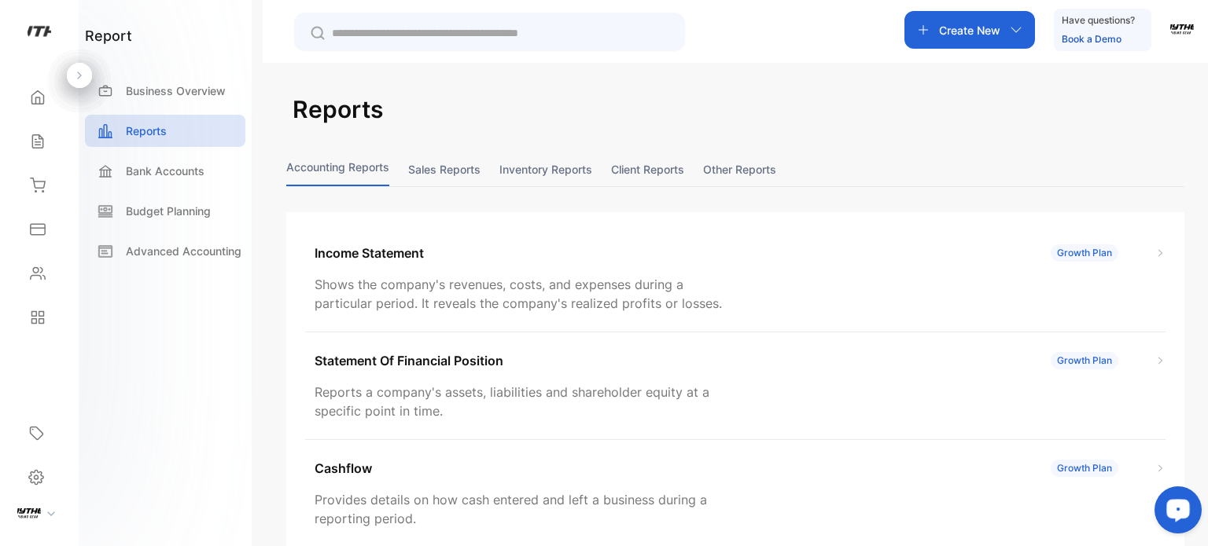
click at [17, 39] on div "WAYTHER" at bounding box center [39, 34] width 79 height 31
click at [35, 513] on img at bounding box center [29, 512] width 24 height 24
click at [116, 496] on p "Log out" at bounding box center [124, 500] width 33 height 14
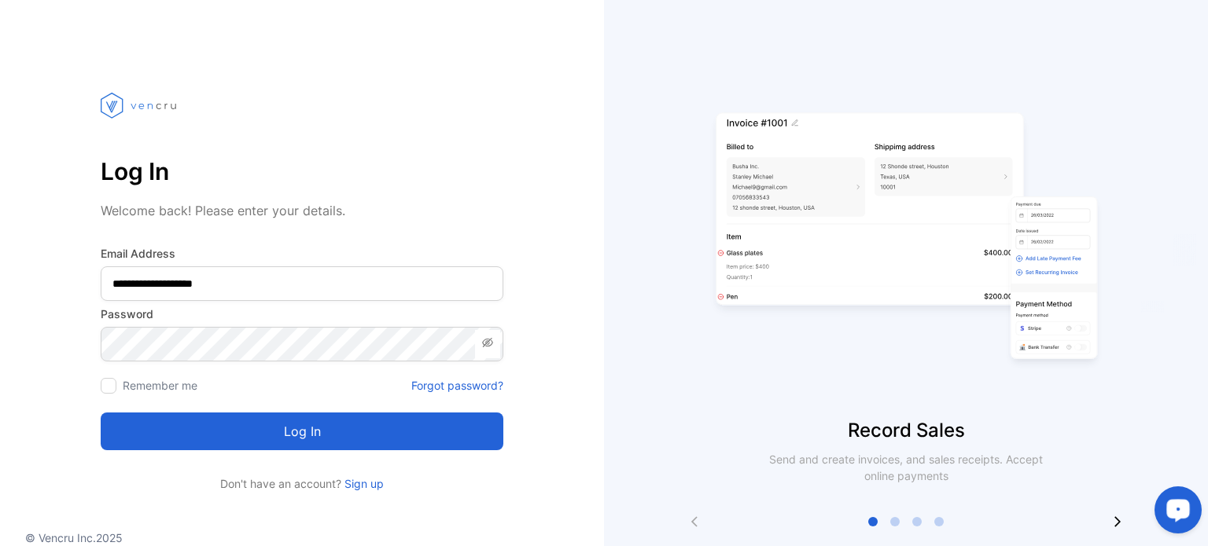
click at [228, 425] on button "Log in" at bounding box center [302, 432] width 403 height 38
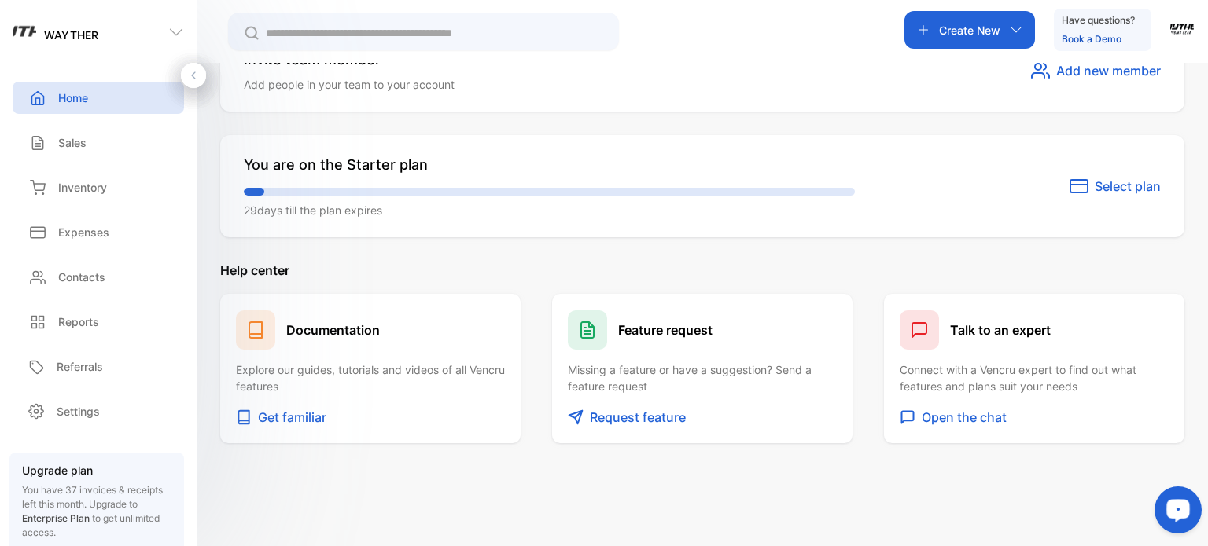
scroll to position [842, 0]
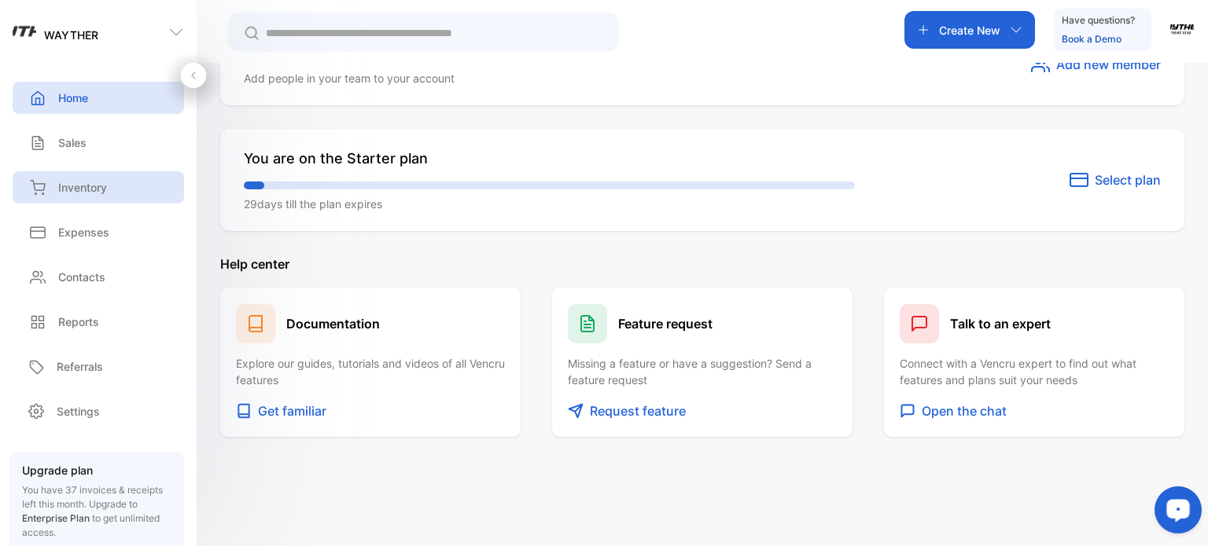
click at [94, 189] on p "Inventory" at bounding box center [82, 187] width 49 height 17
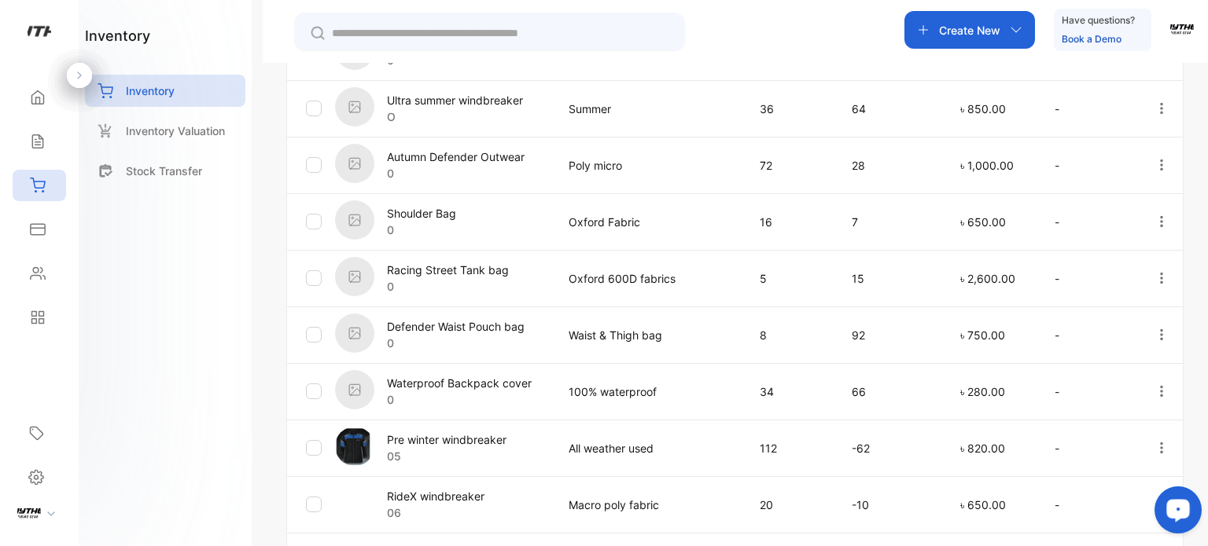
scroll to position [596, 0]
